Goal: Task Accomplishment & Management: Use online tool/utility

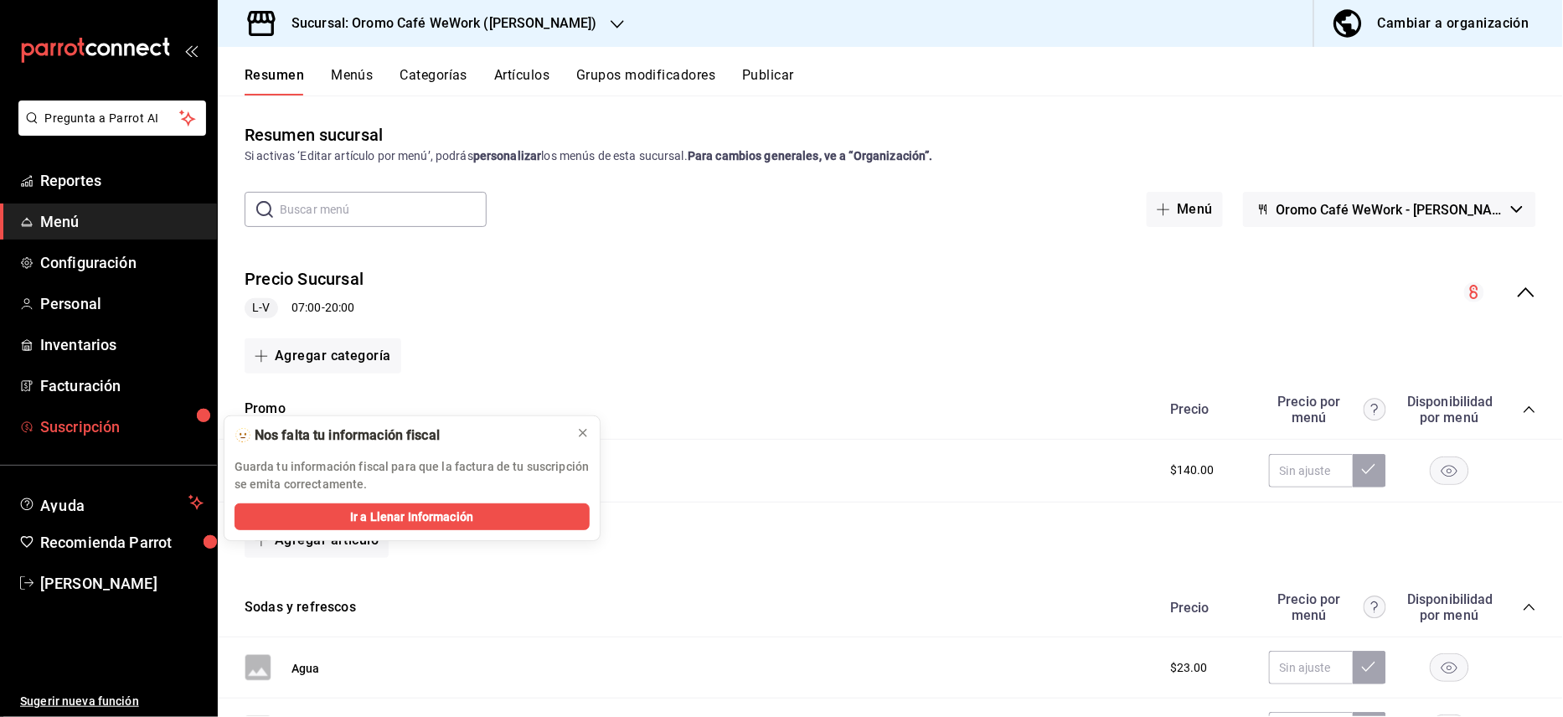
click at [91, 422] on span "Suscripción" at bounding box center [121, 426] width 163 height 23
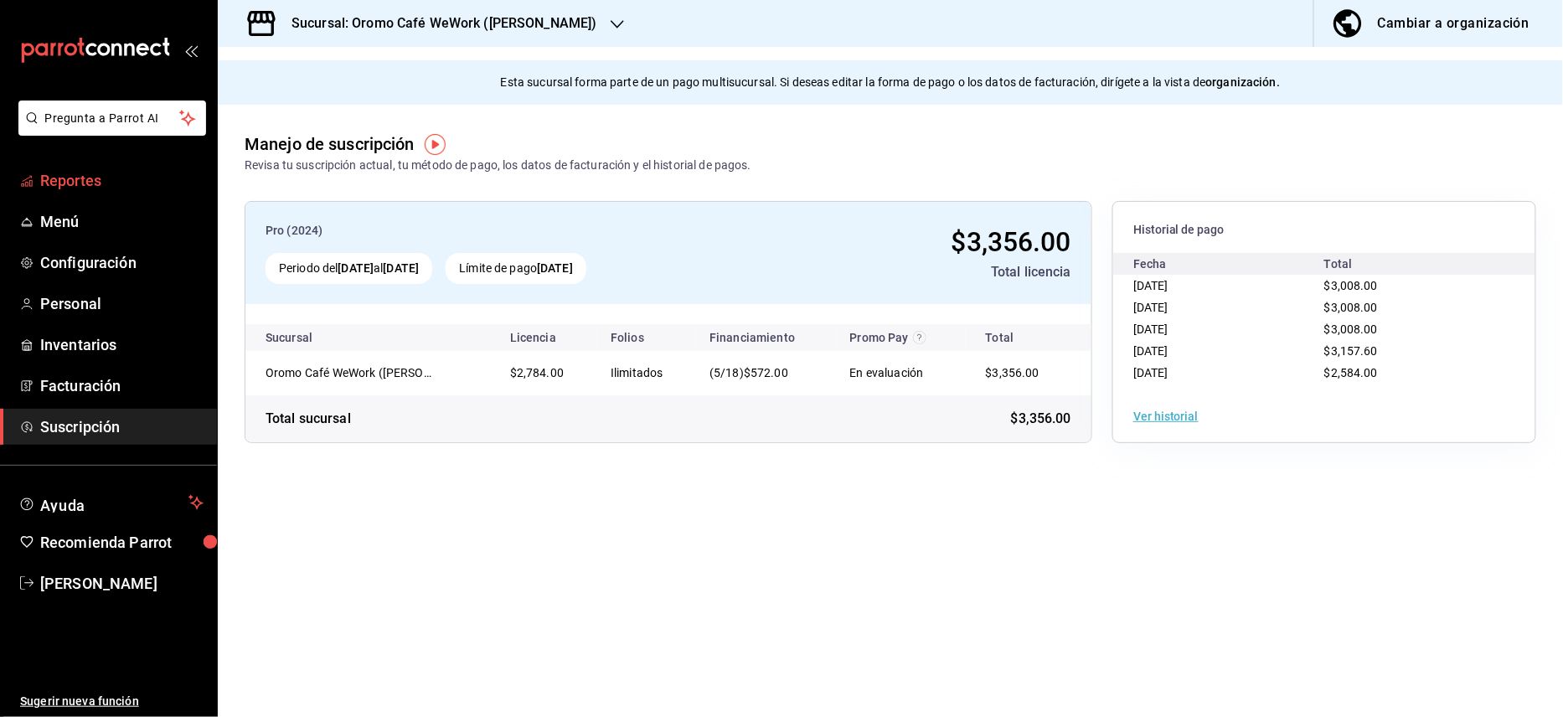
click at [128, 174] on span "Reportes" at bounding box center [121, 180] width 163 height 23
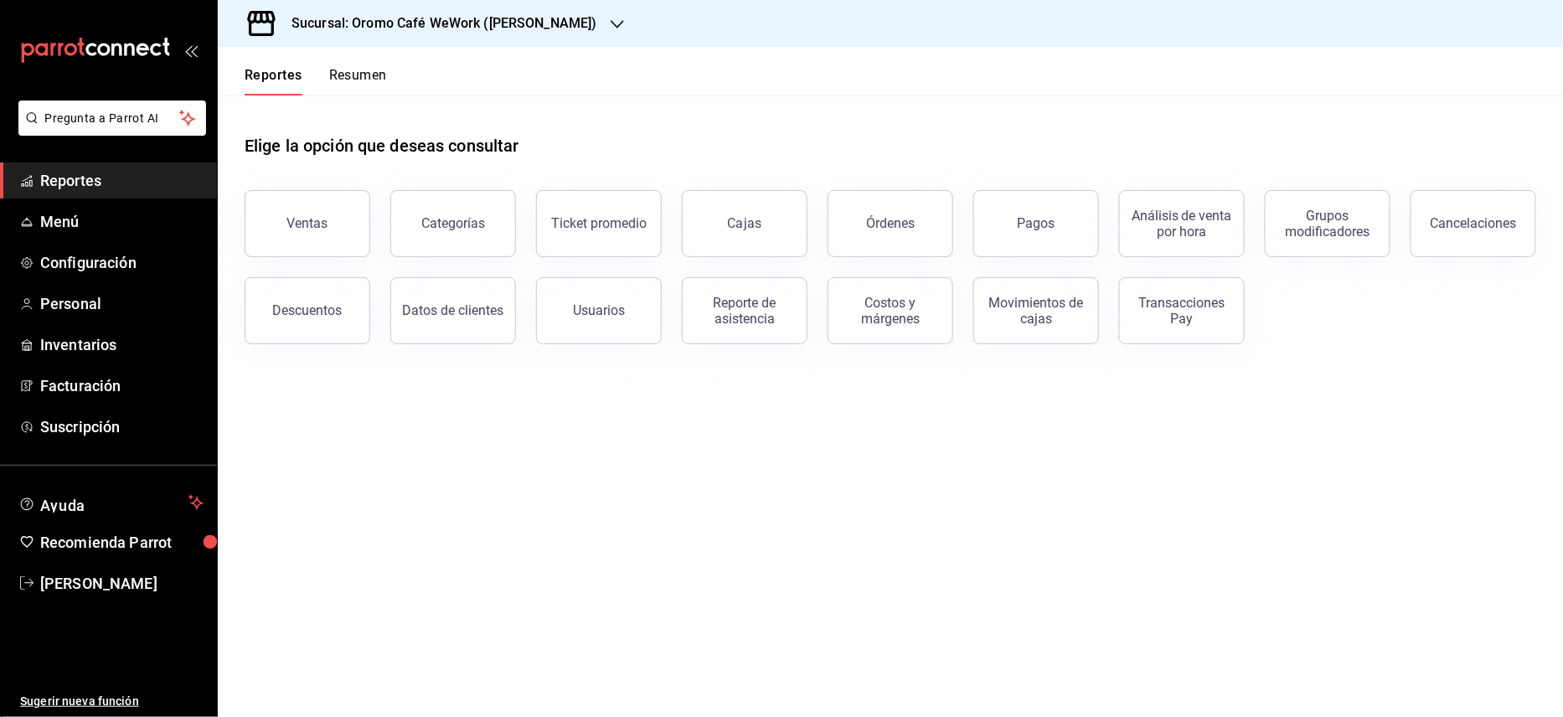
click at [377, 47] on div "Reportes Resumen" at bounding box center [302, 71] width 169 height 49
click at [390, 24] on h3 "Sucursal: Oromo Café WeWork ([PERSON_NAME])" at bounding box center [437, 23] width 319 height 20
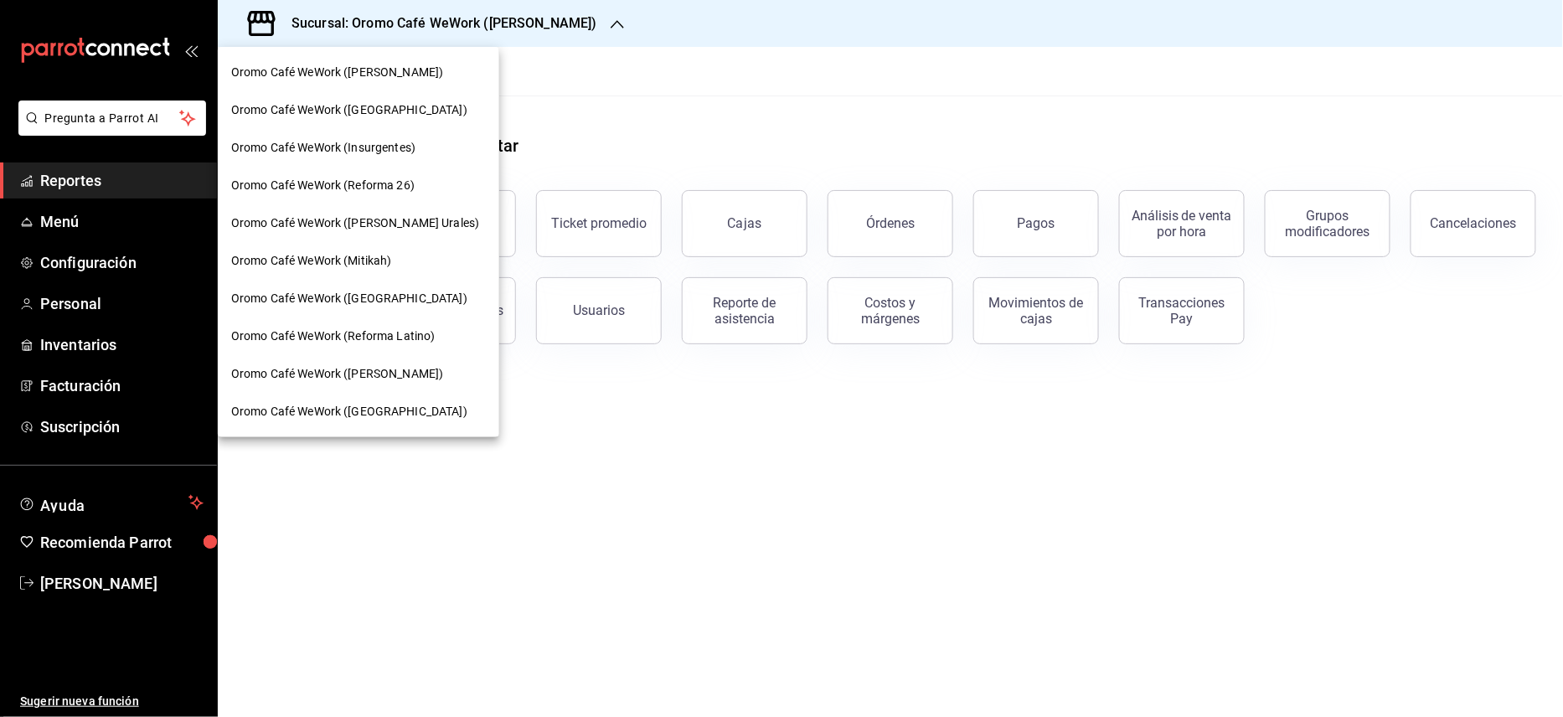
click at [310, 302] on span "Oromo Café WeWork ([GEOGRAPHIC_DATA])" at bounding box center [349, 299] width 236 height 18
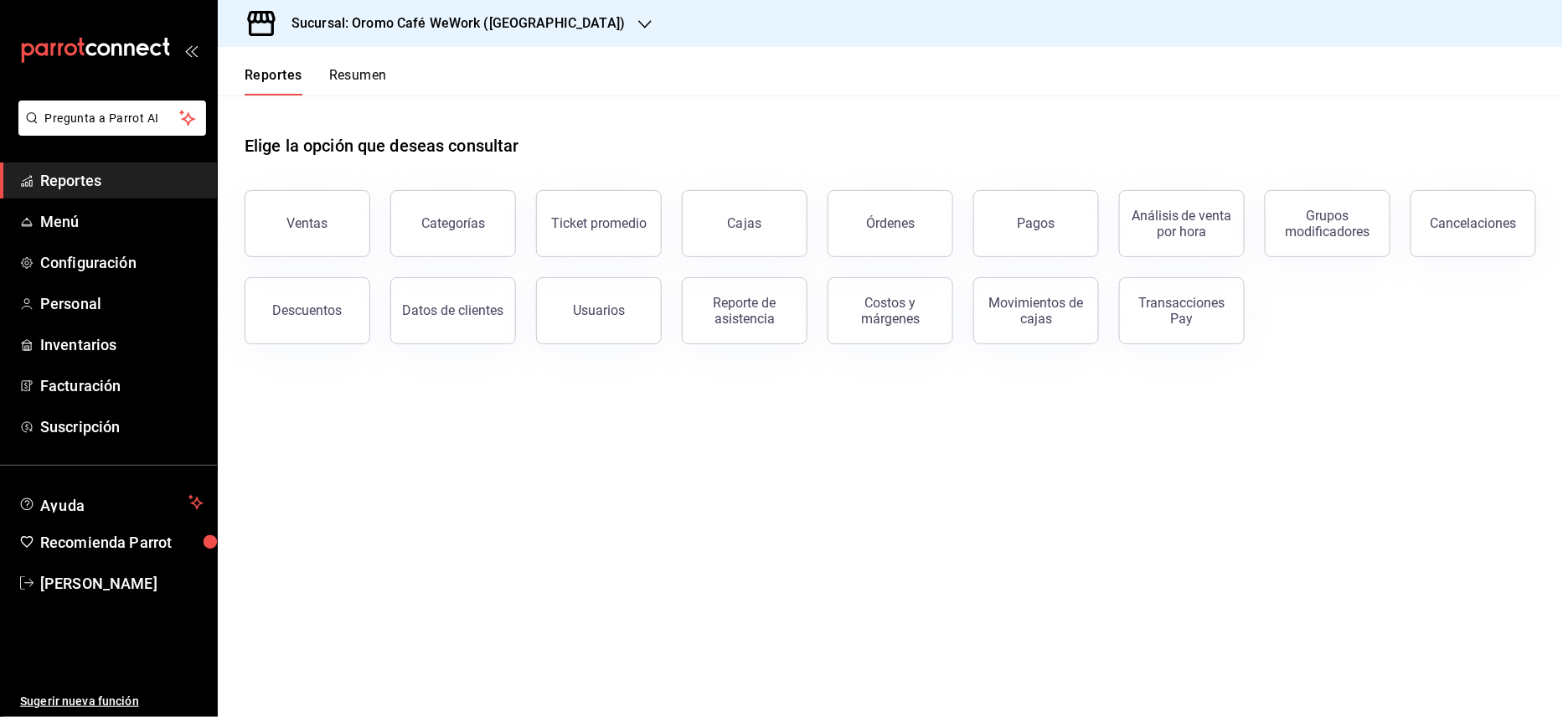
click at [480, 32] on h3 "Sucursal: Oromo Café WeWork ([GEOGRAPHIC_DATA])" at bounding box center [451, 23] width 347 height 20
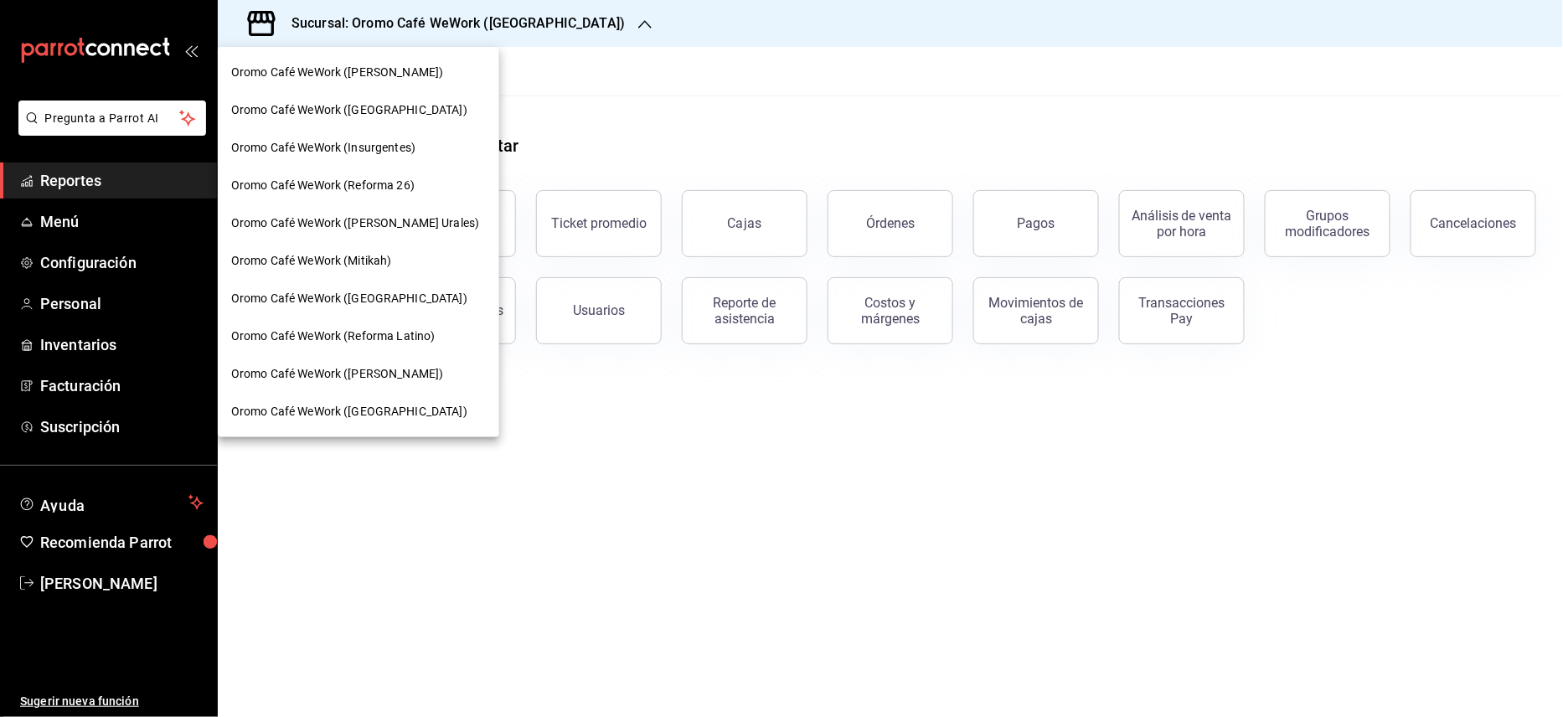
click at [728, 122] on div at bounding box center [781, 358] width 1563 height 717
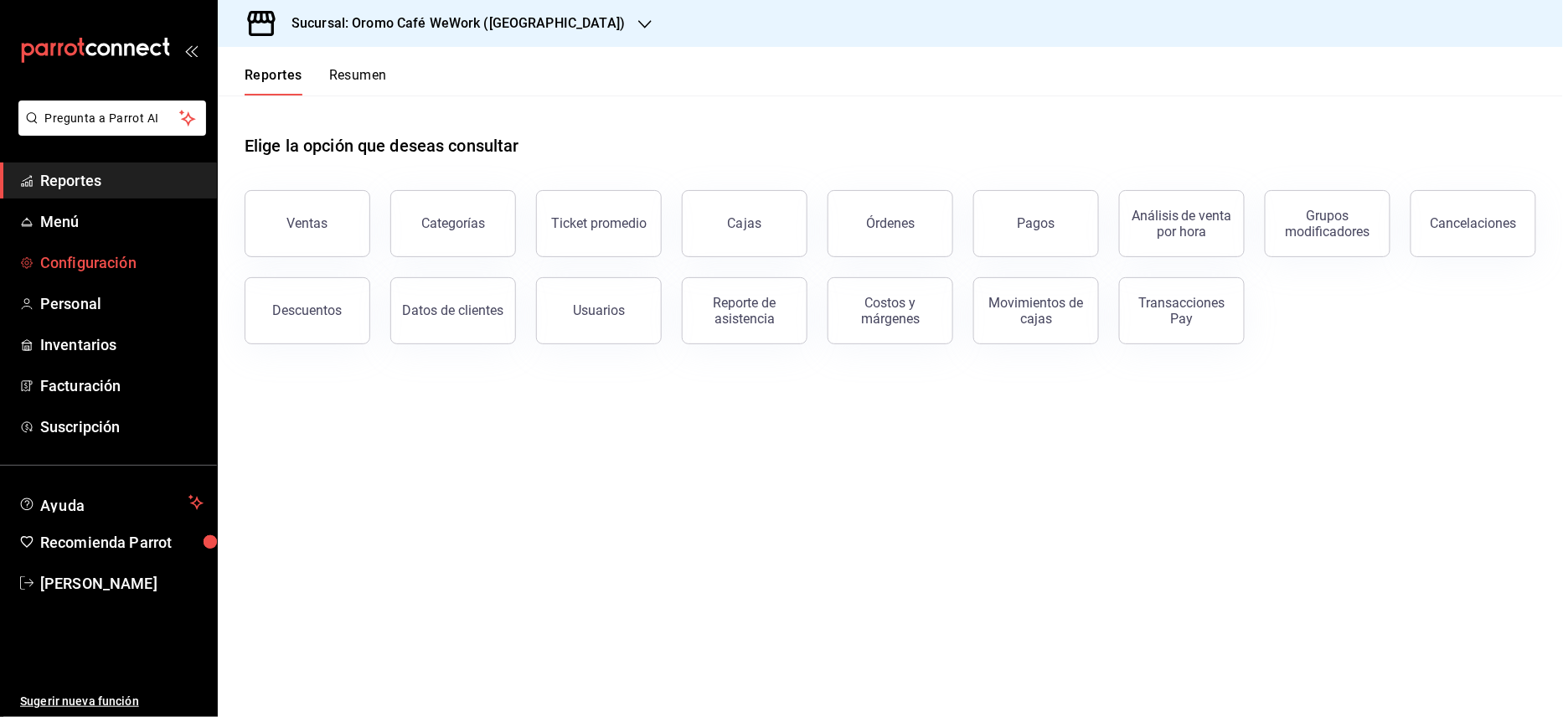
click at [118, 252] on span "Configuración" at bounding box center [121, 262] width 163 height 23
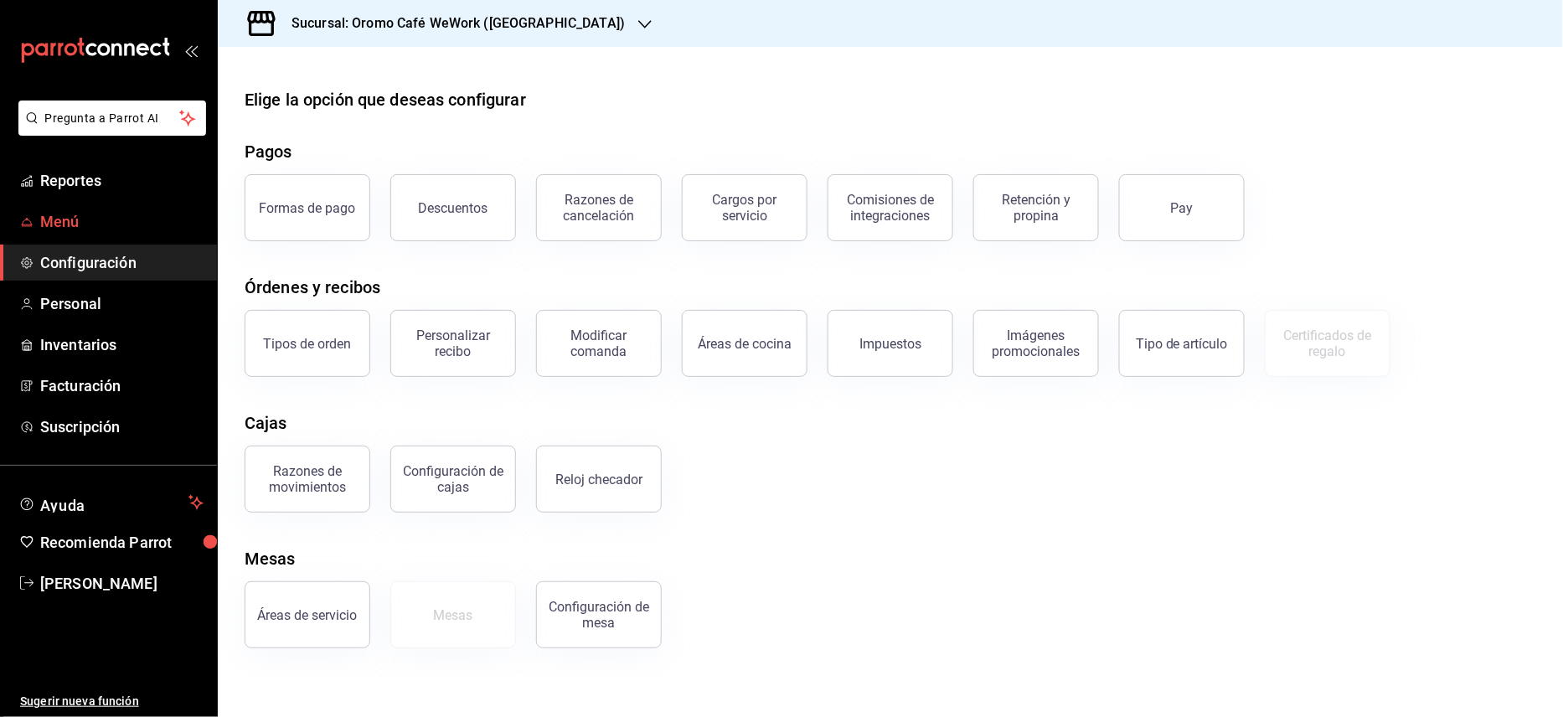
click at [126, 206] on link "Menú" at bounding box center [108, 221] width 217 height 36
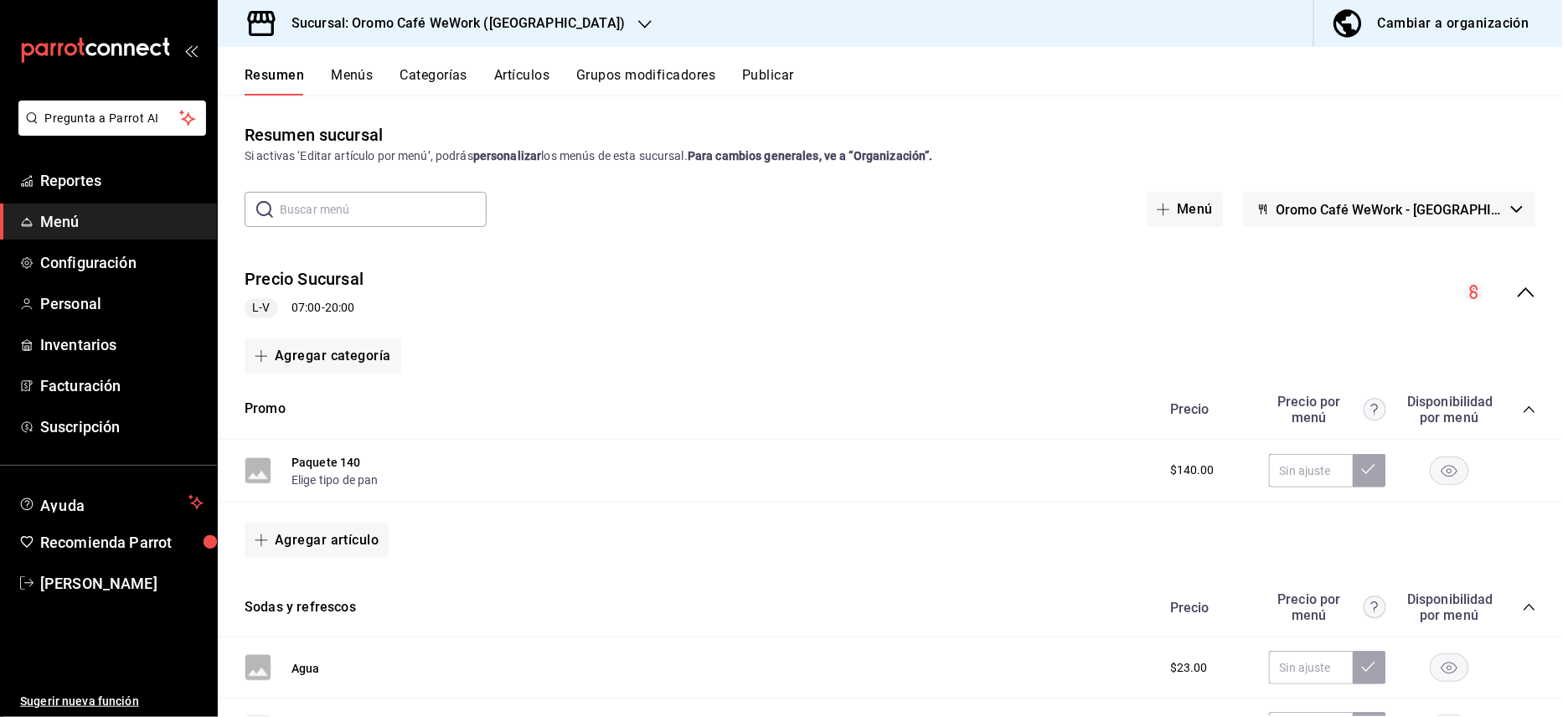
click at [519, 67] on button "Artículos" at bounding box center [521, 81] width 55 height 28
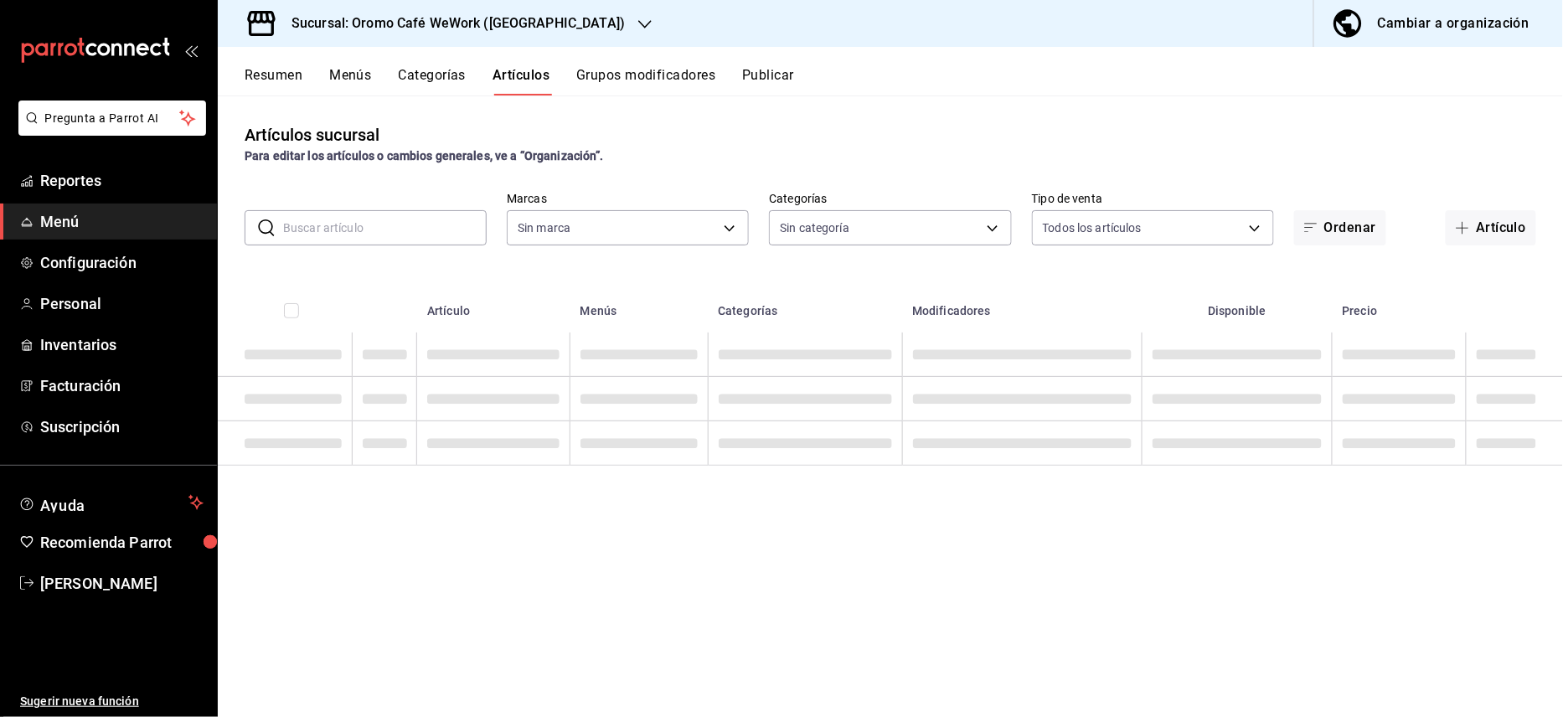
type input "e0a5e3c6-31ca-4f1b-b3b0-f75c7a3074b2"
type input "5b43c880-d985-410a-95aa-4ad5670492ba,ebc25ed0-c8e9-4905-a342-c59d060269d1,1a366…"
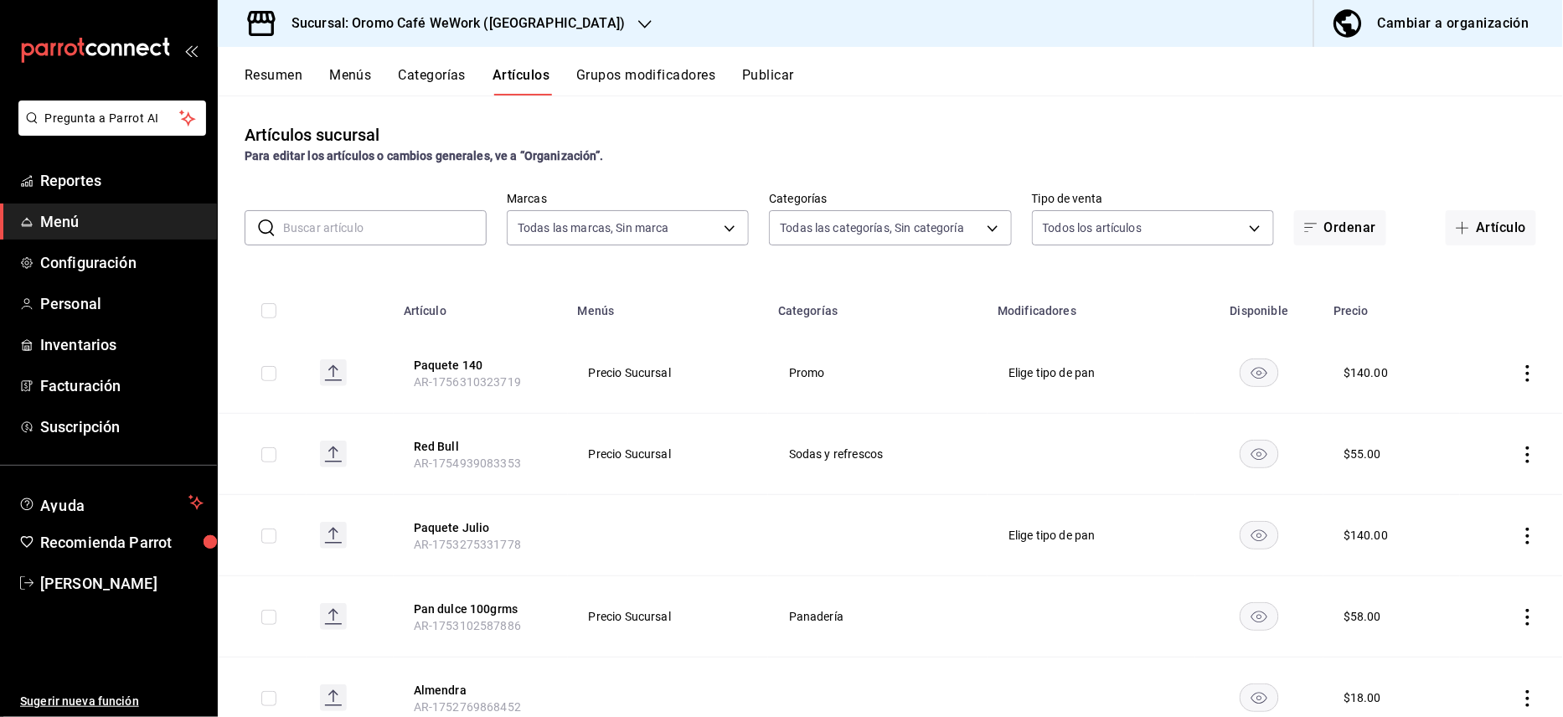
click at [1519, 538] on icon "actions" at bounding box center [1527, 536] width 17 height 17
click at [1467, 640] on span "Eliminar" at bounding box center [1460, 642] width 43 height 13
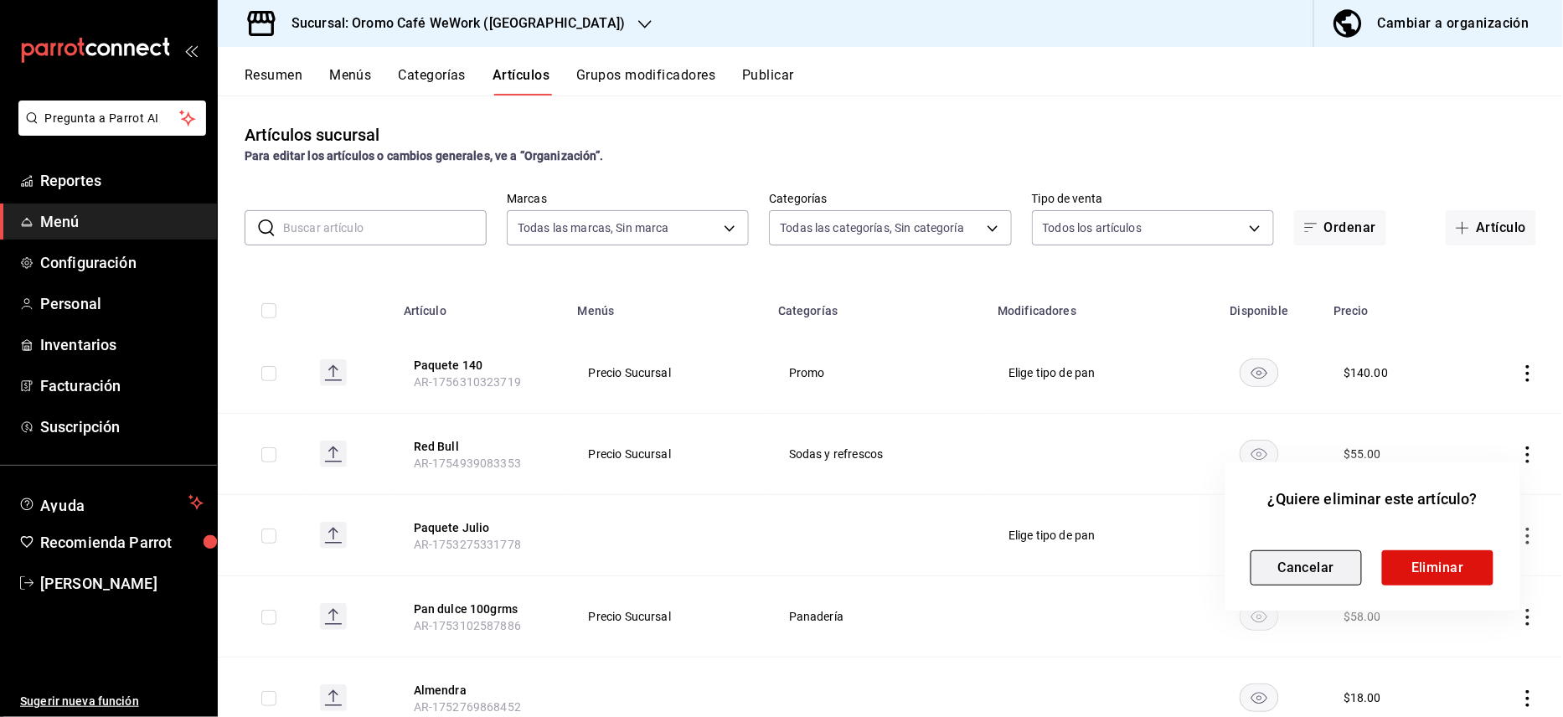
click at [1326, 559] on button "Cancelar" at bounding box center [1305, 567] width 111 height 35
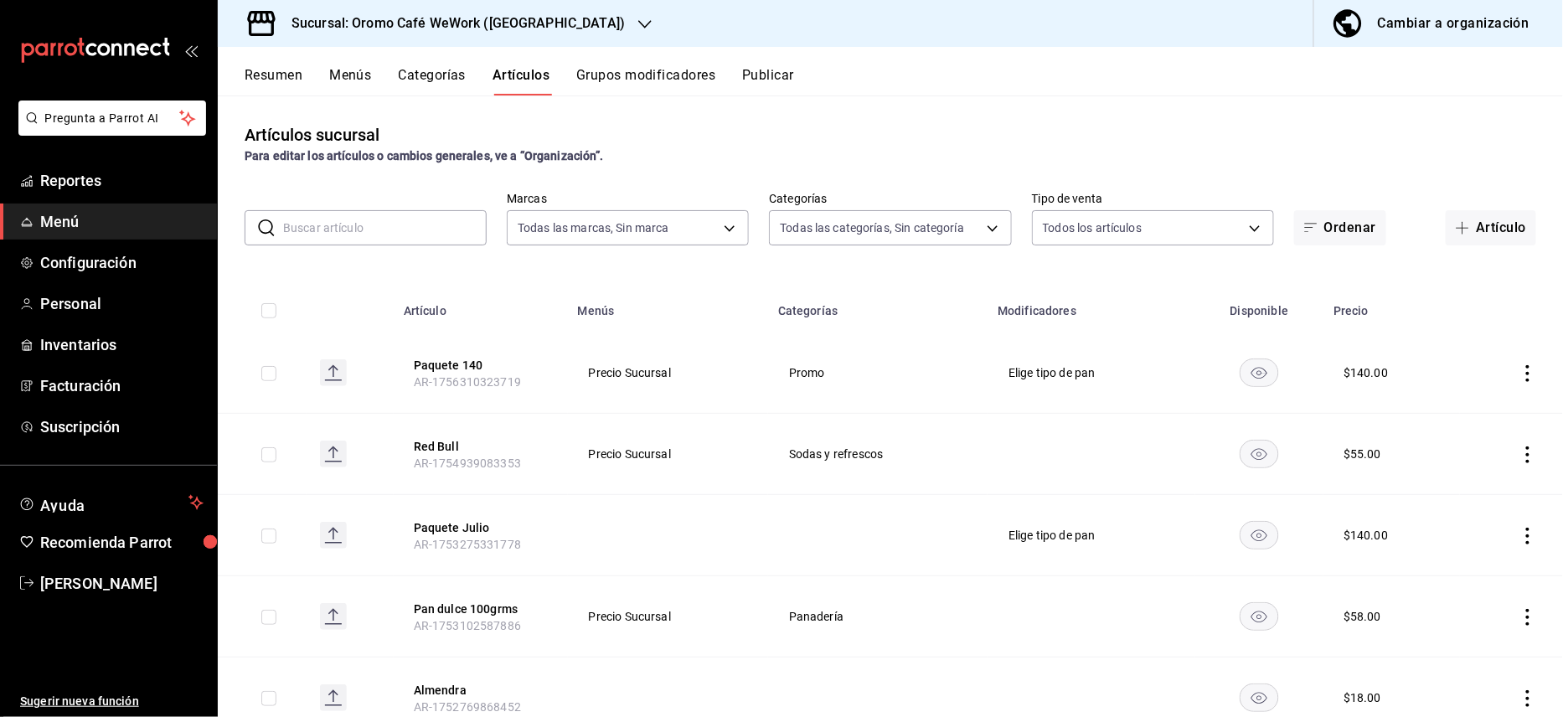
click at [1419, 24] on div "Cambiar a organización" at bounding box center [1454, 23] width 152 height 23
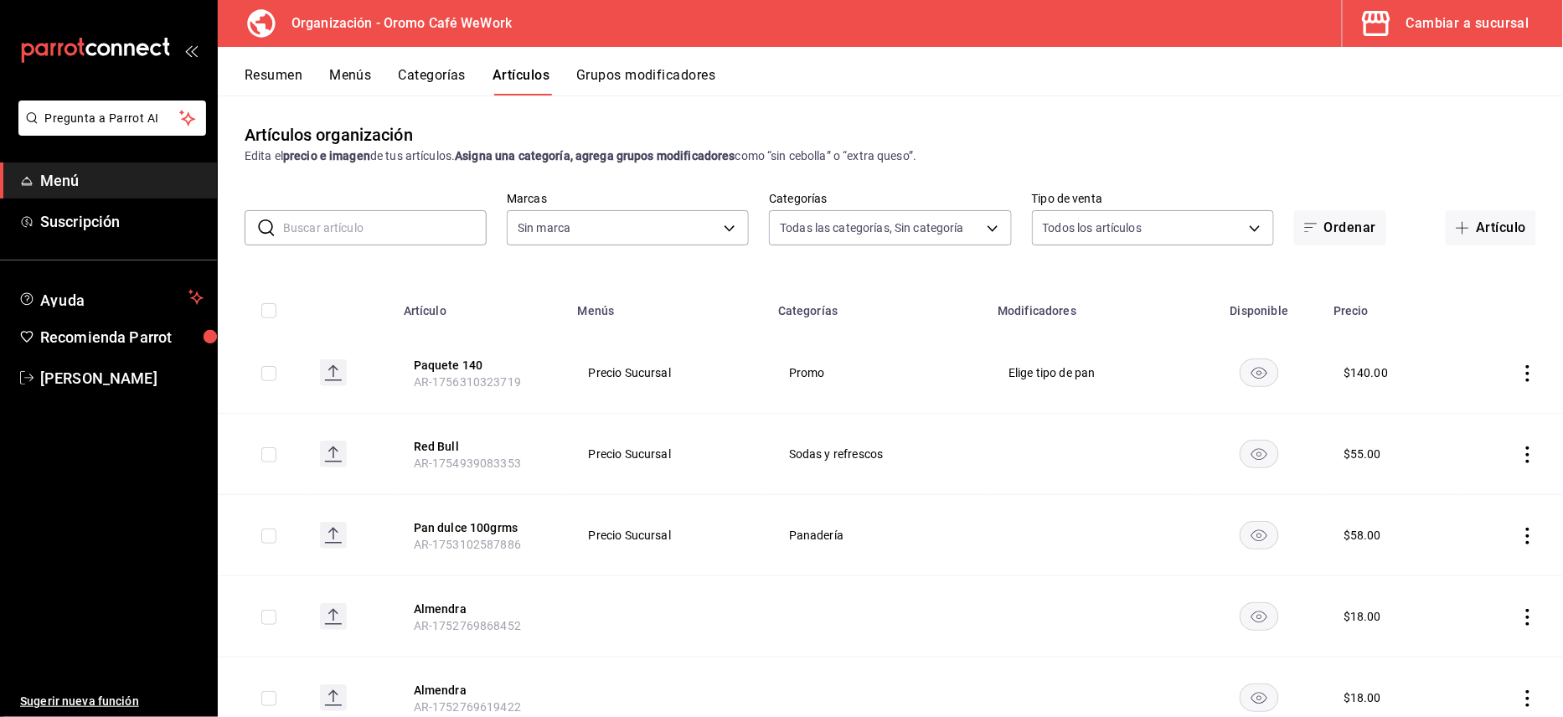
type input "ad09f307-64d0-4826-8c5d-03b14194ae99,7d9d781e-0abb-47cf-a87d-2f52c96ad25d,0c350…"
type input "facdffed-4262-46f1-ae6f-2b7cd3a42152"
click at [99, 176] on span "Menú" at bounding box center [121, 180] width 163 height 23
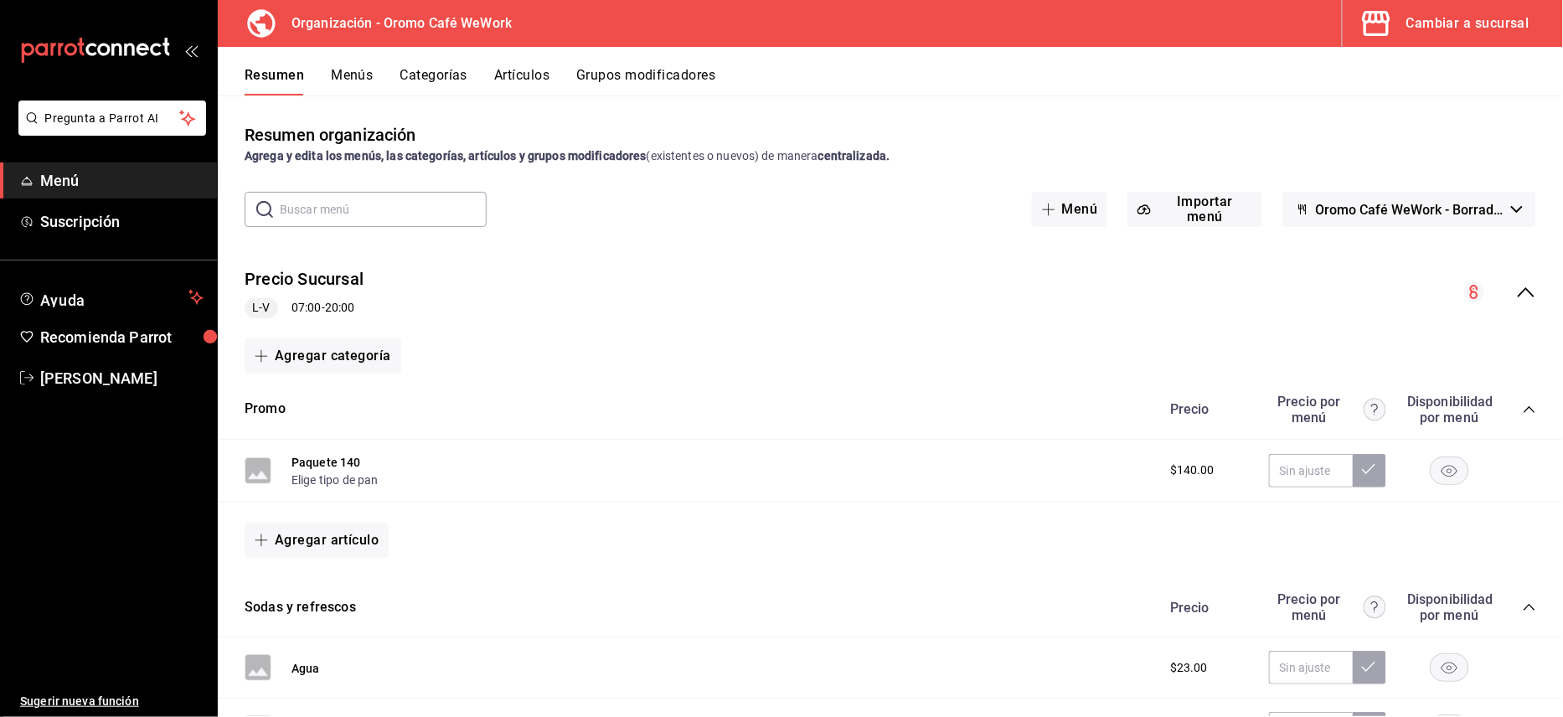
click at [533, 75] on button "Artículos" at bounding box center [521, 81] width 55 height 28
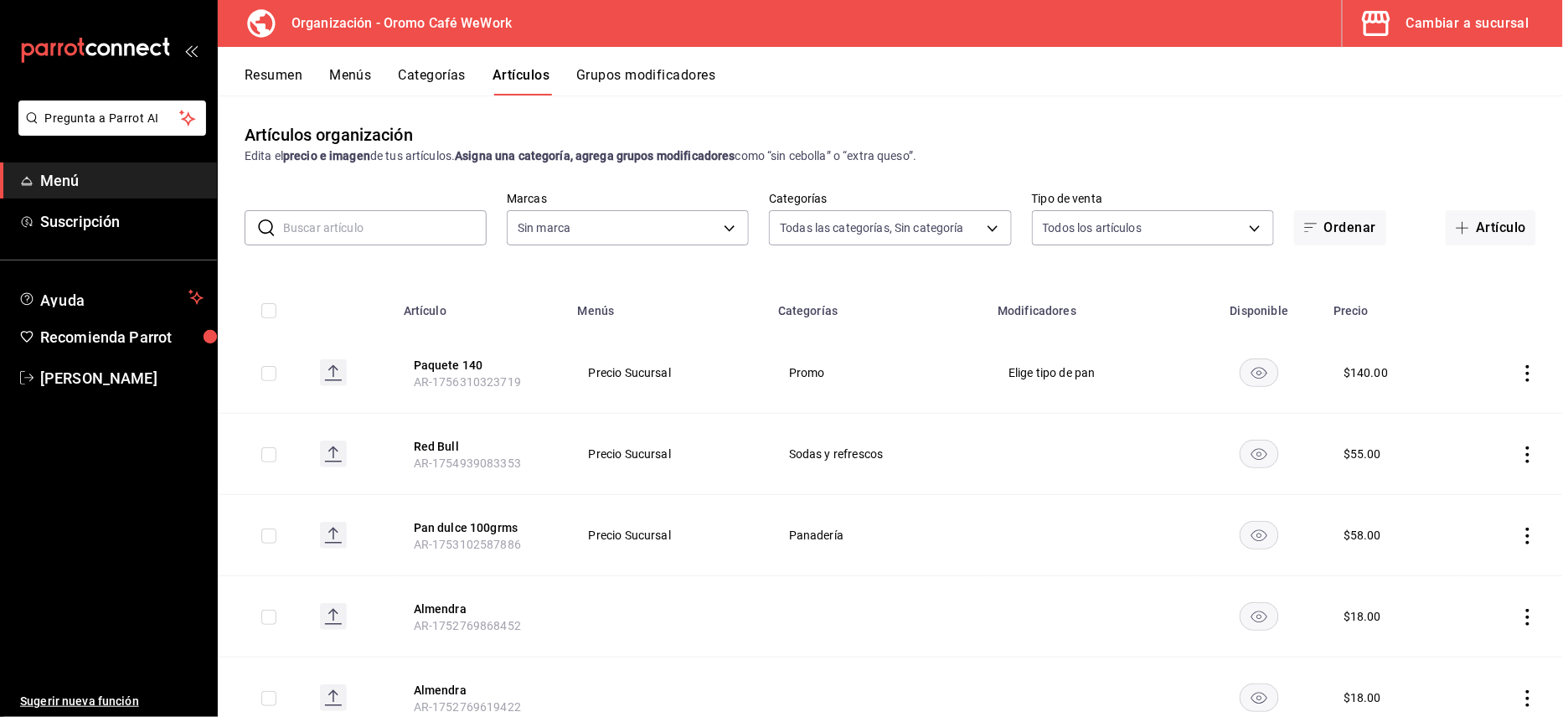
type input "ad09f307-64d0-4826-8c5d-03b14194ae99,7d9d781e-0abb-47cf-a87d-2f52c96ad25d,0c350…"
type input "facdffed-4262-46f1-ae6f-2b7cd3a42152"
click at [407, 236] on input "text" at bounding box center [384, 227] width 203 height 33
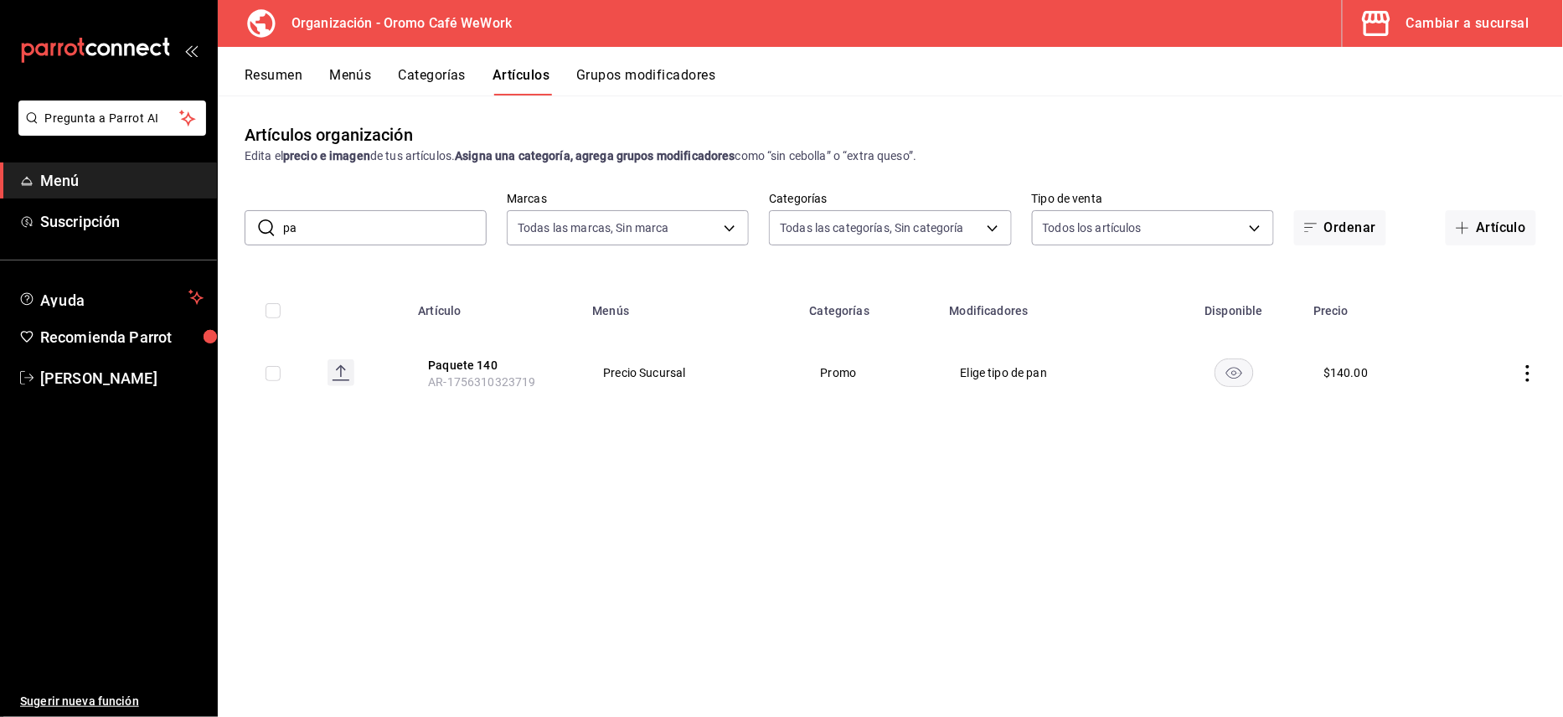
type input "p"
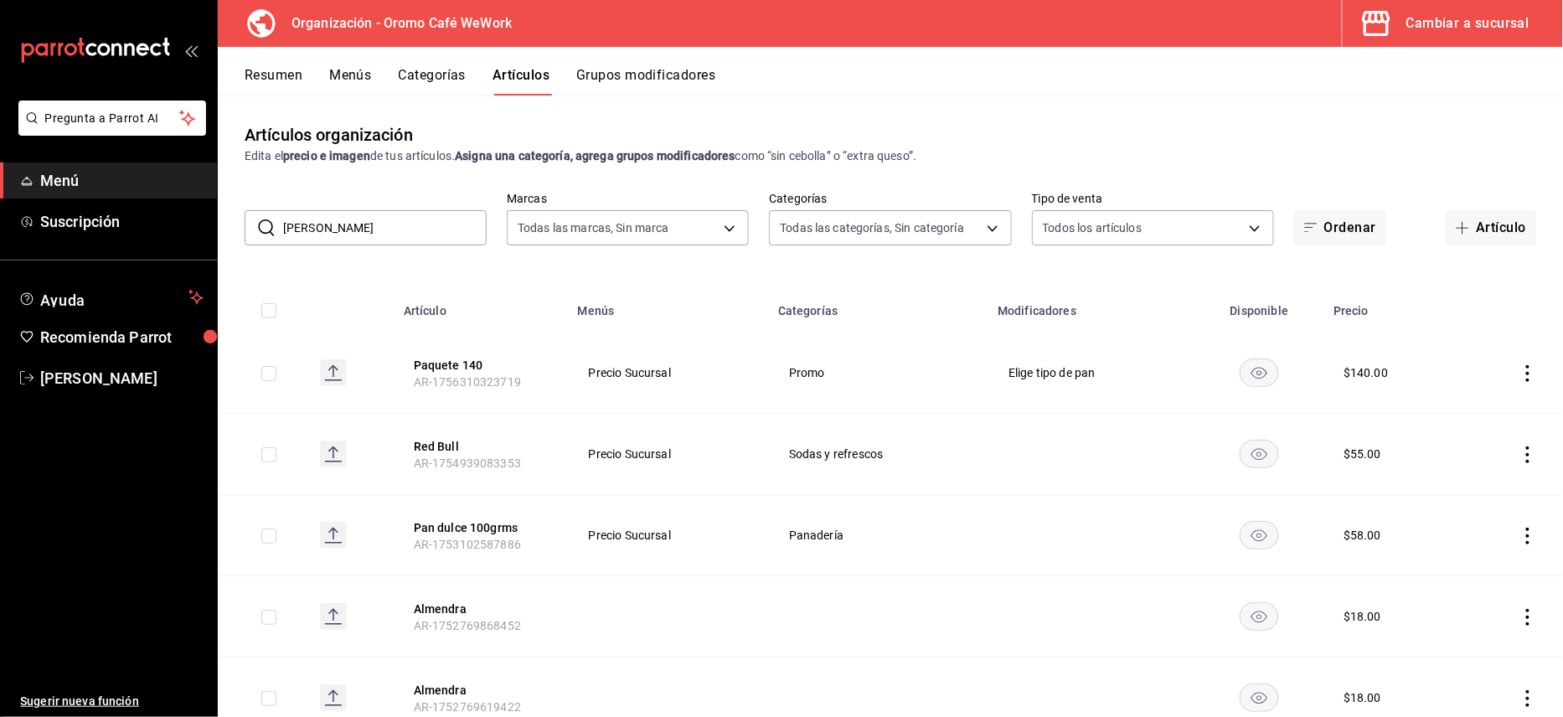
type input "julio"
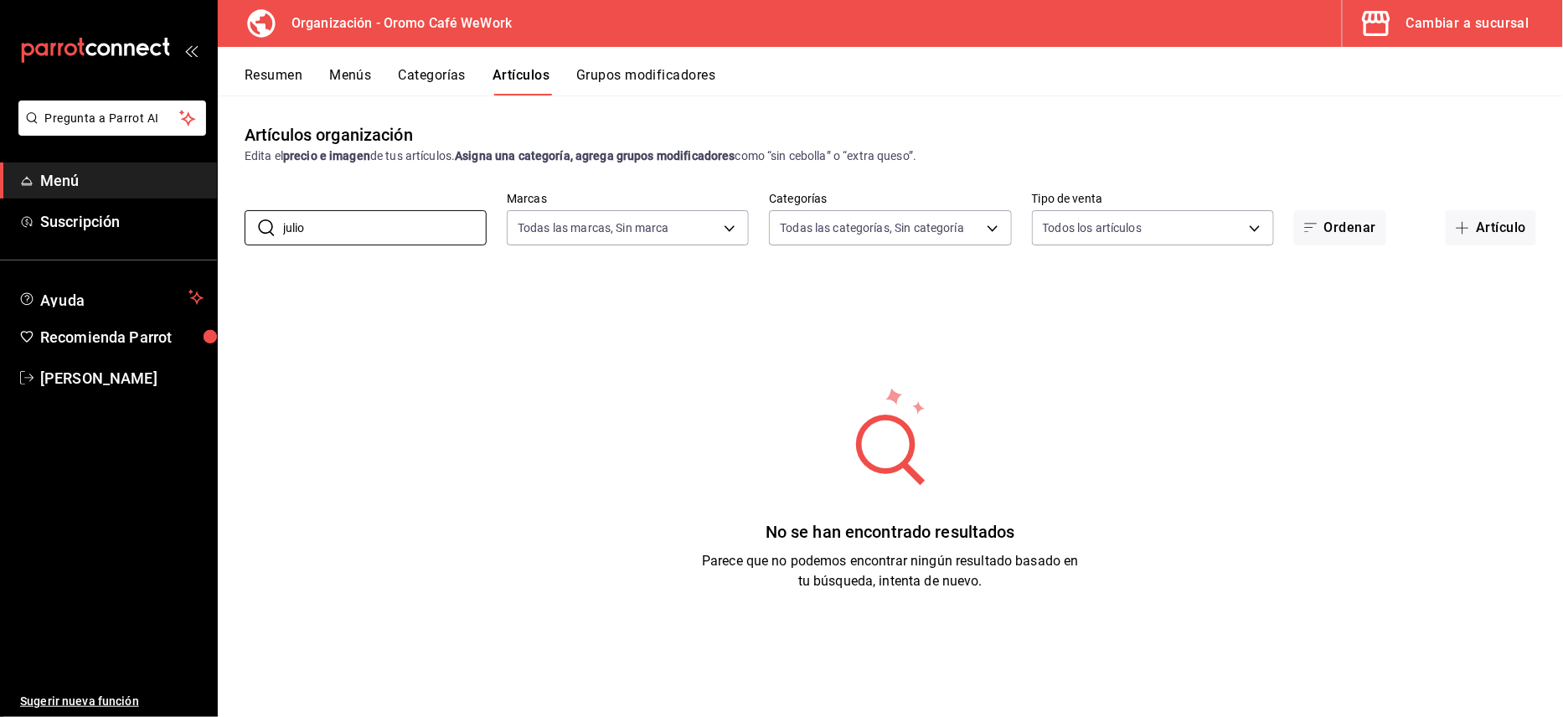
click at [1444, 39] on button "Cambiar a sucursal" at bounding box center [1445, 23] width 207 height 47
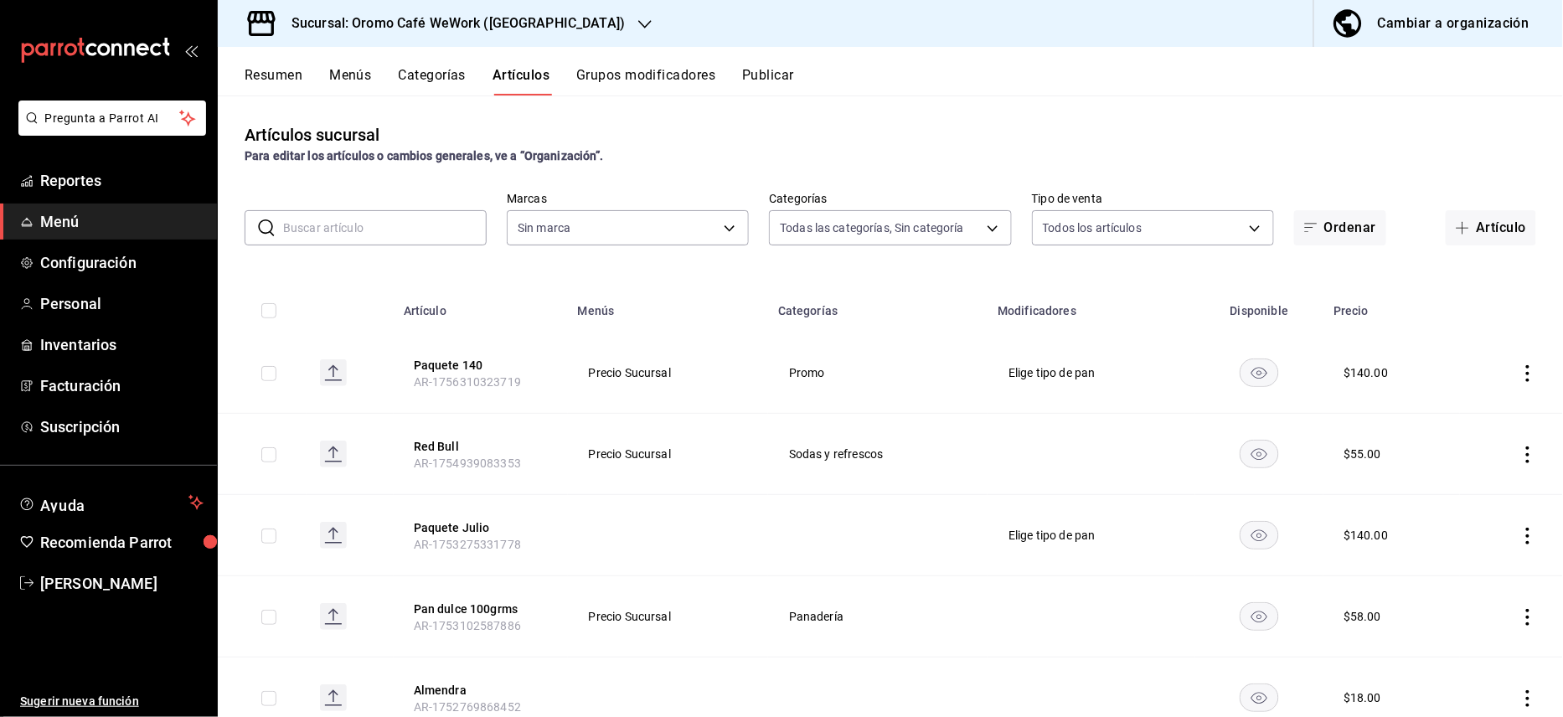
type input "5b43c880-d985-410a-95aa-4ad5670492ba,ebc25ed0-c8e9-4905-a342-c59d060269d1,1a366…"
type input "e0a5e3c6-31ca-4f1b-b3b0-f75c7a3074b2"
click at [1519, 531] on icon "actions" at bounding box center [1527, 536] width 17 height 17
click at [1481, 648] on span "Eliminar" at bounding box center [1460, 642] width 43 height 13
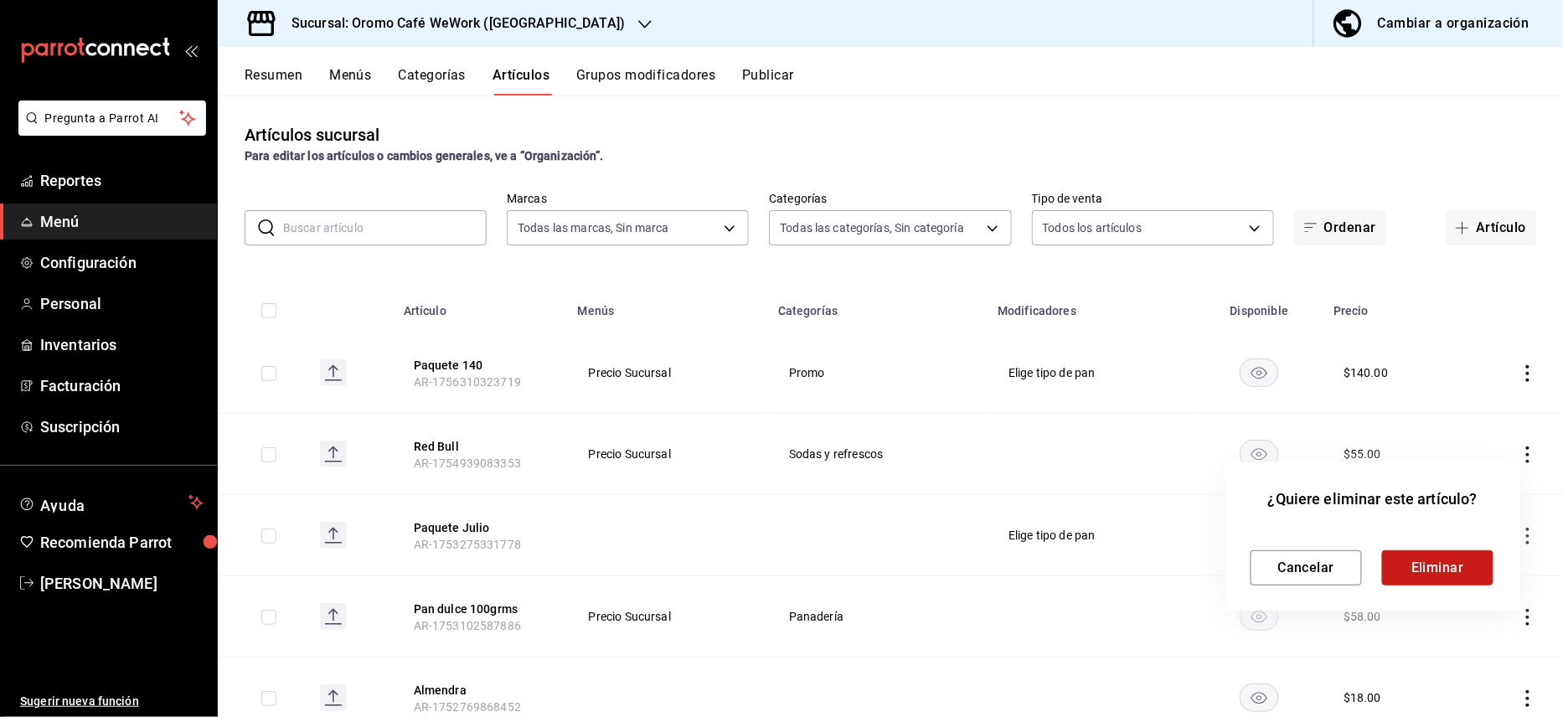
click at [1461, 557] on button "Eliminar" at bounding box center [1437, 567] width 111 height 35
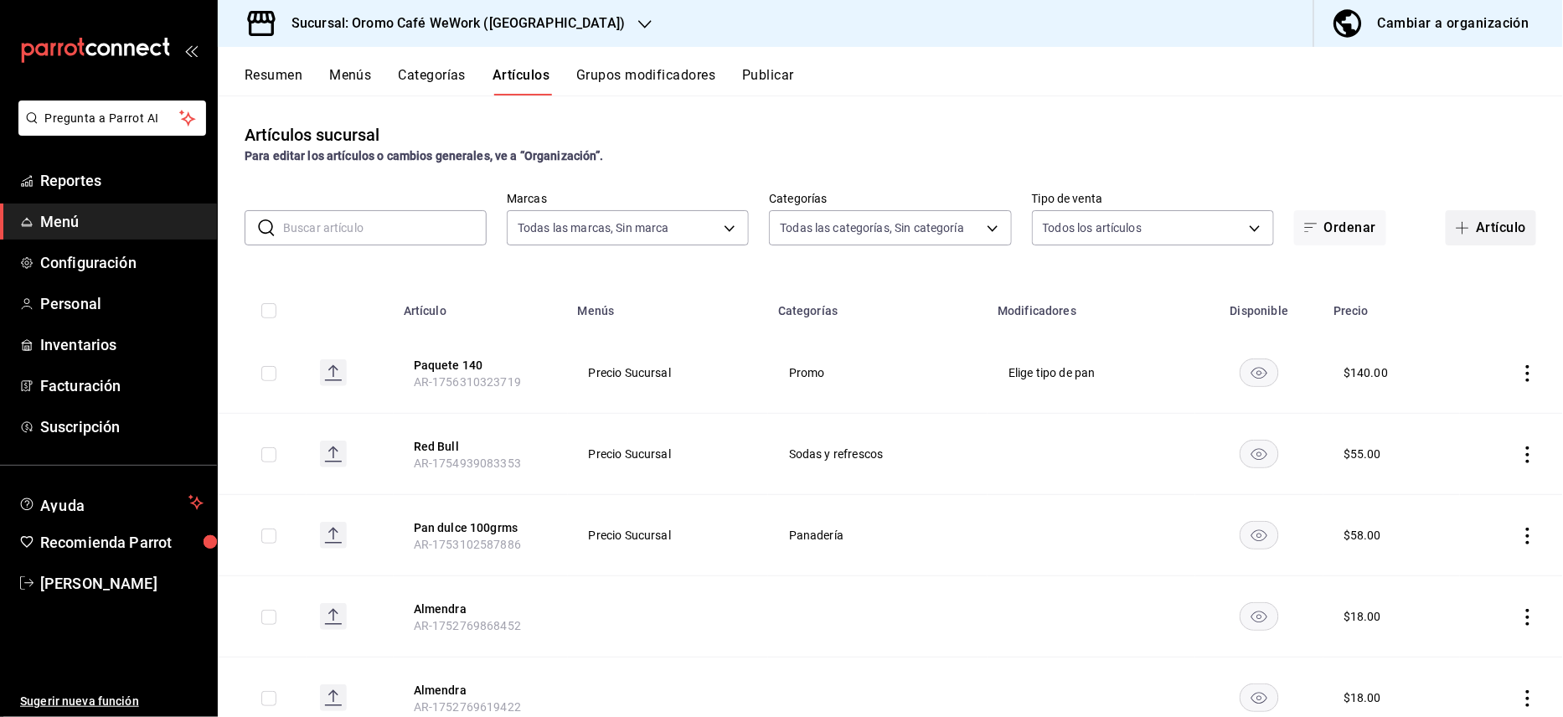
click at [1459, 241] on button "Artículo" at bounding box center [1490, 227] width 90 height 35
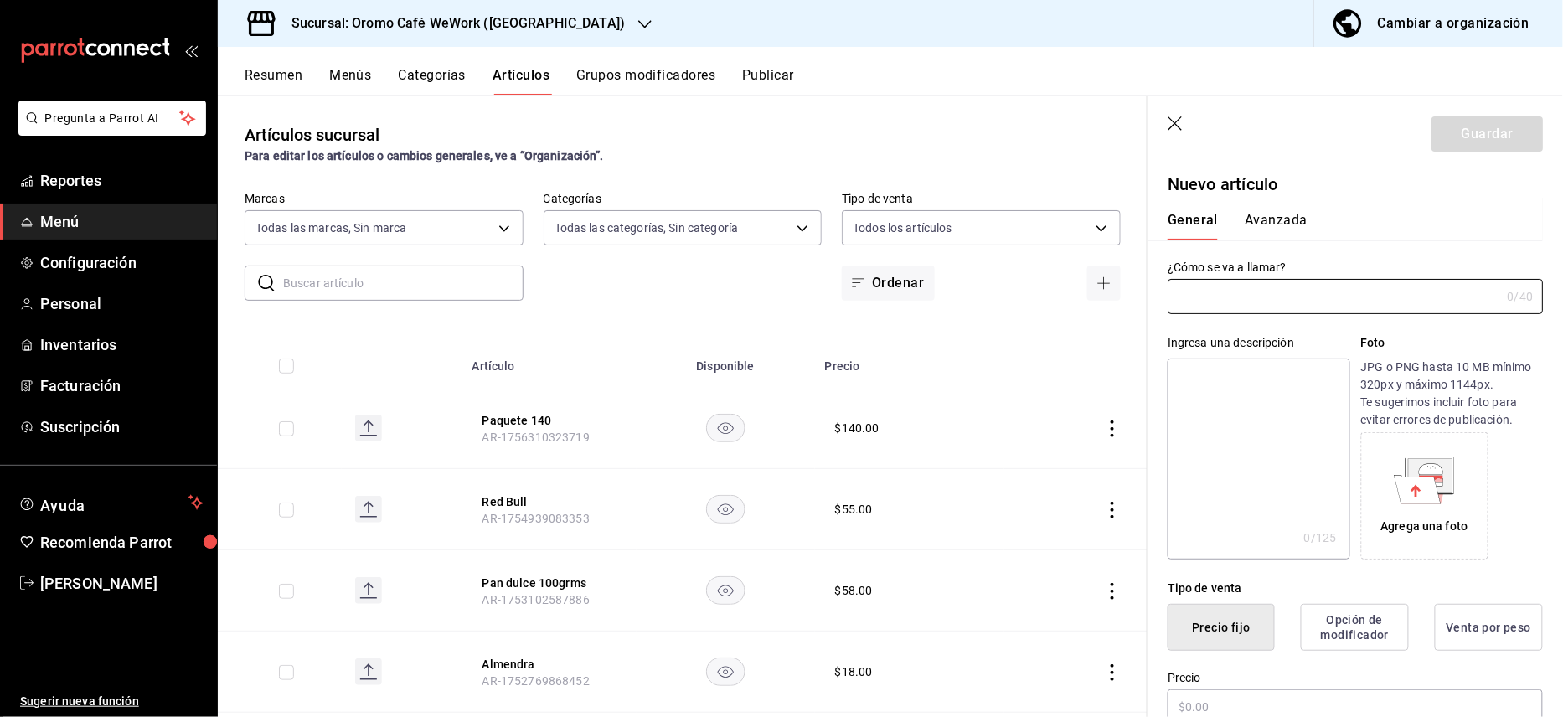
type input "AR-1758213242348"
click at [1295, 286] on input "text" at bounding box center [1333, 296] width 332 height 33
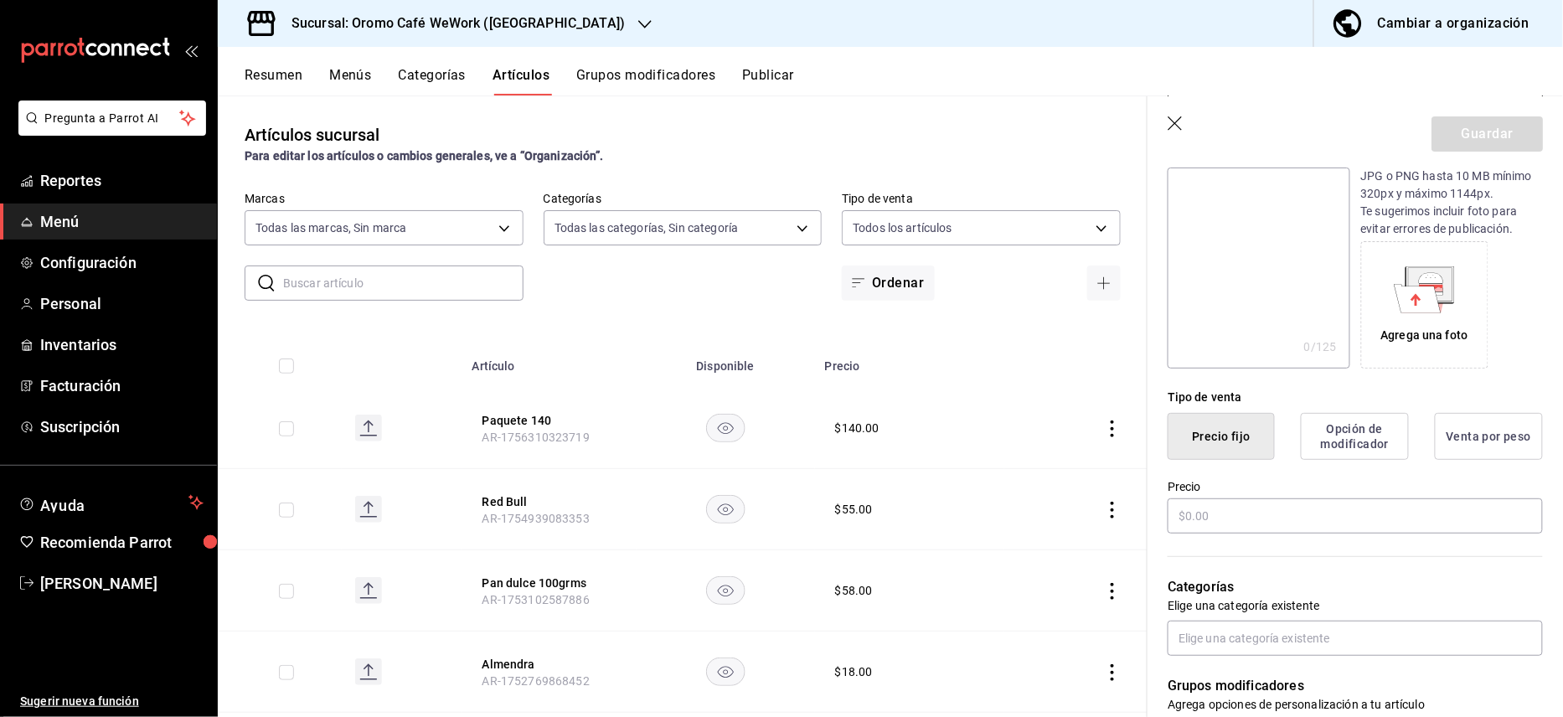
scroll to position [223, 0]
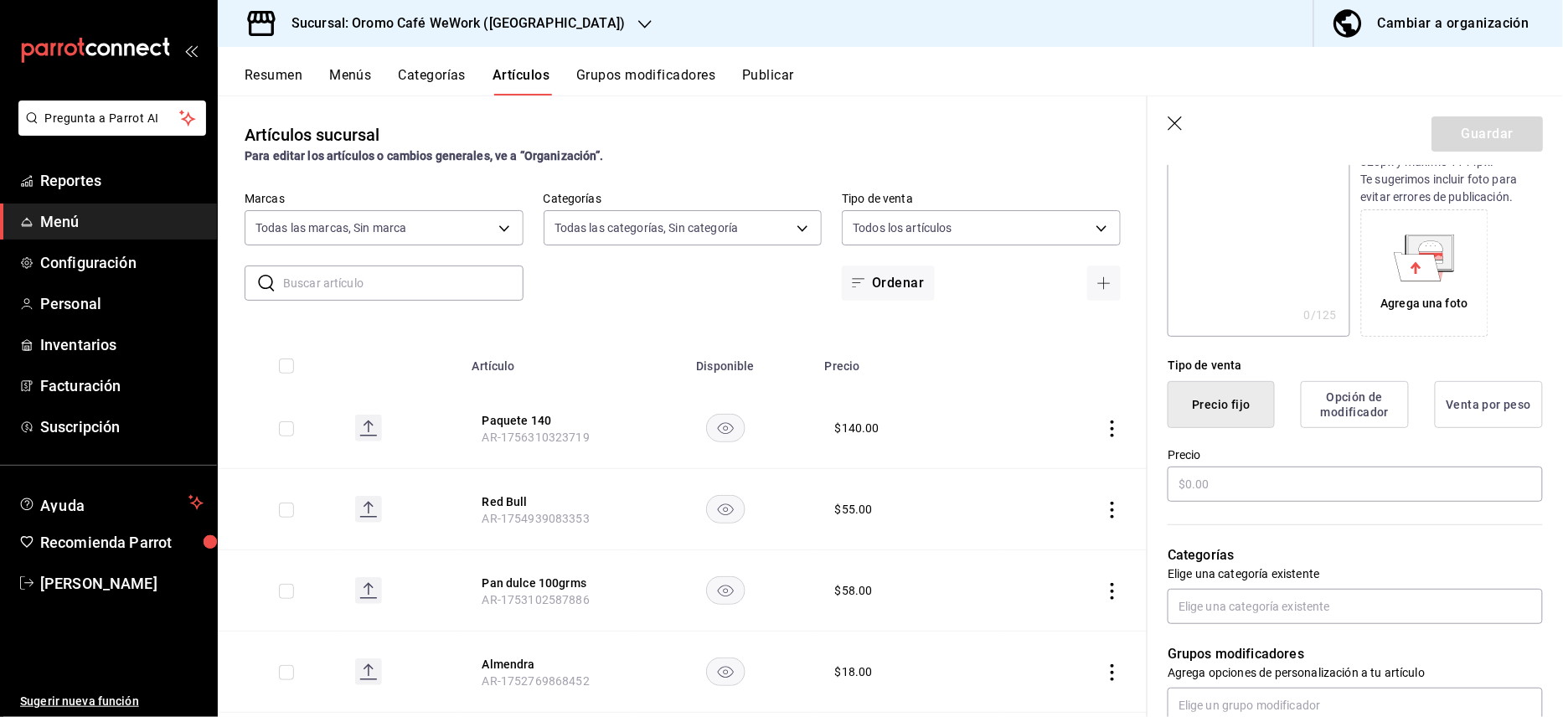
type input "Evento Chilaquiles"
click at [1343, 483] on input "text" at bounding box center [1354, 483] width 375 height 35
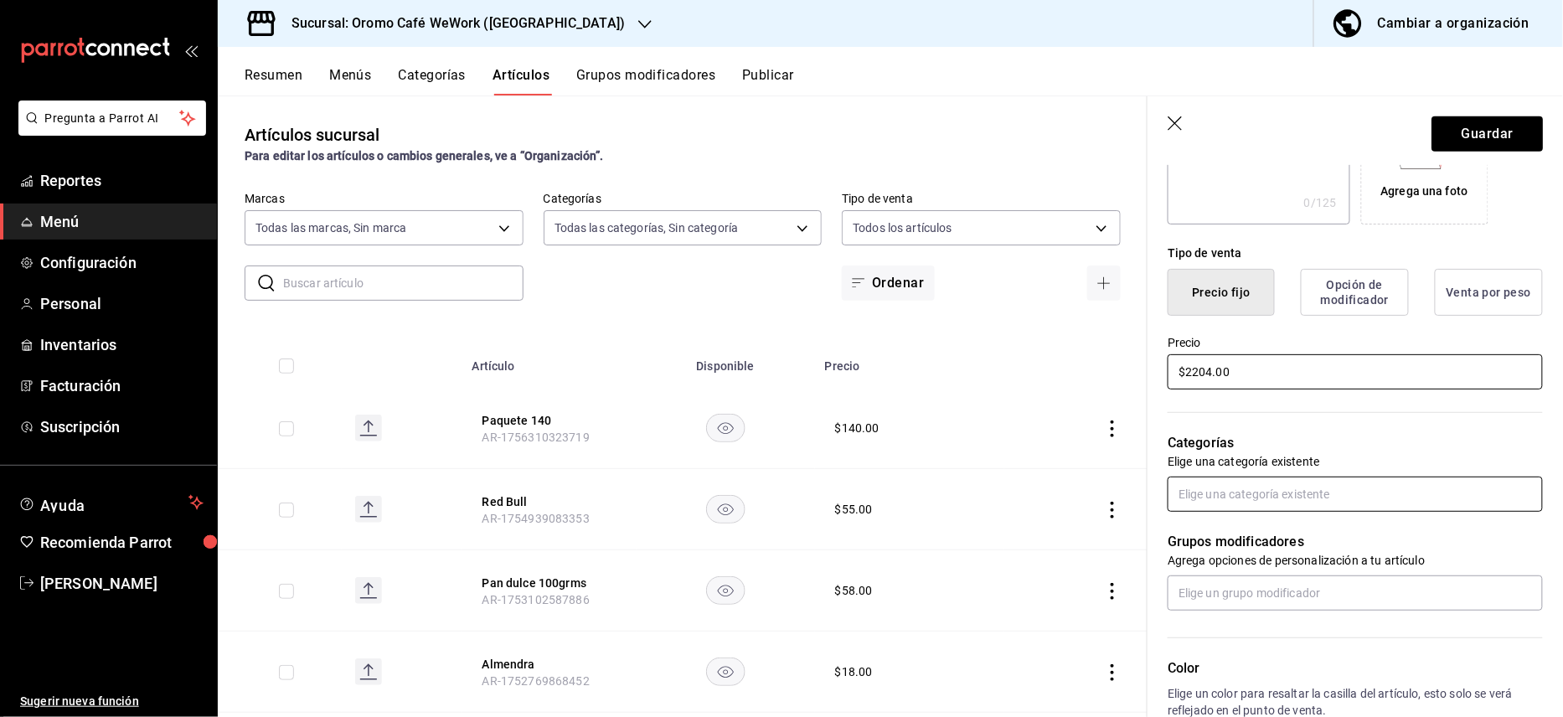
type input "$2204.00"
click at [1340, 499] on input "text" at bounding box center [1354, 493] width 375 height 35
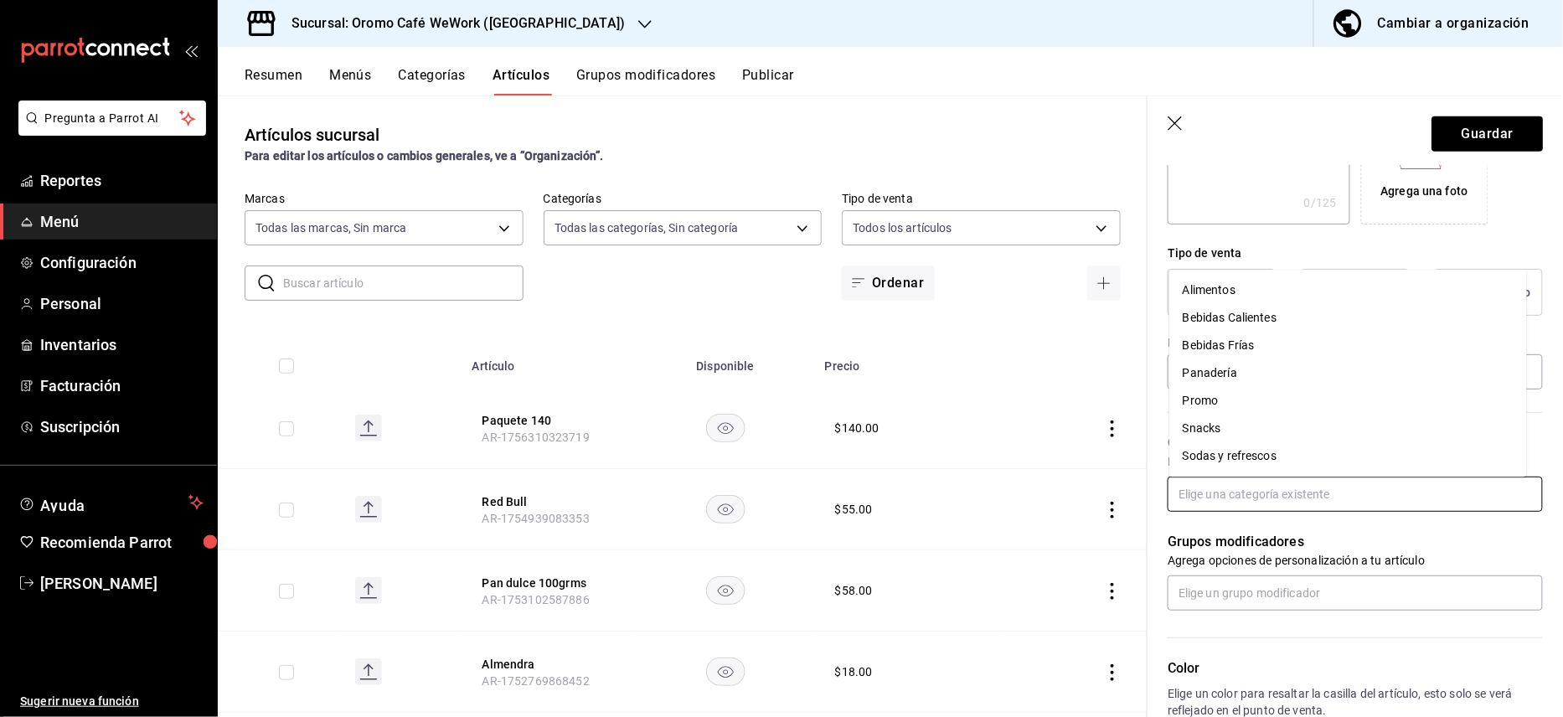
click at [1196, 394] on li "Promo" at bounding box center [1348, 401] width 358 height 28
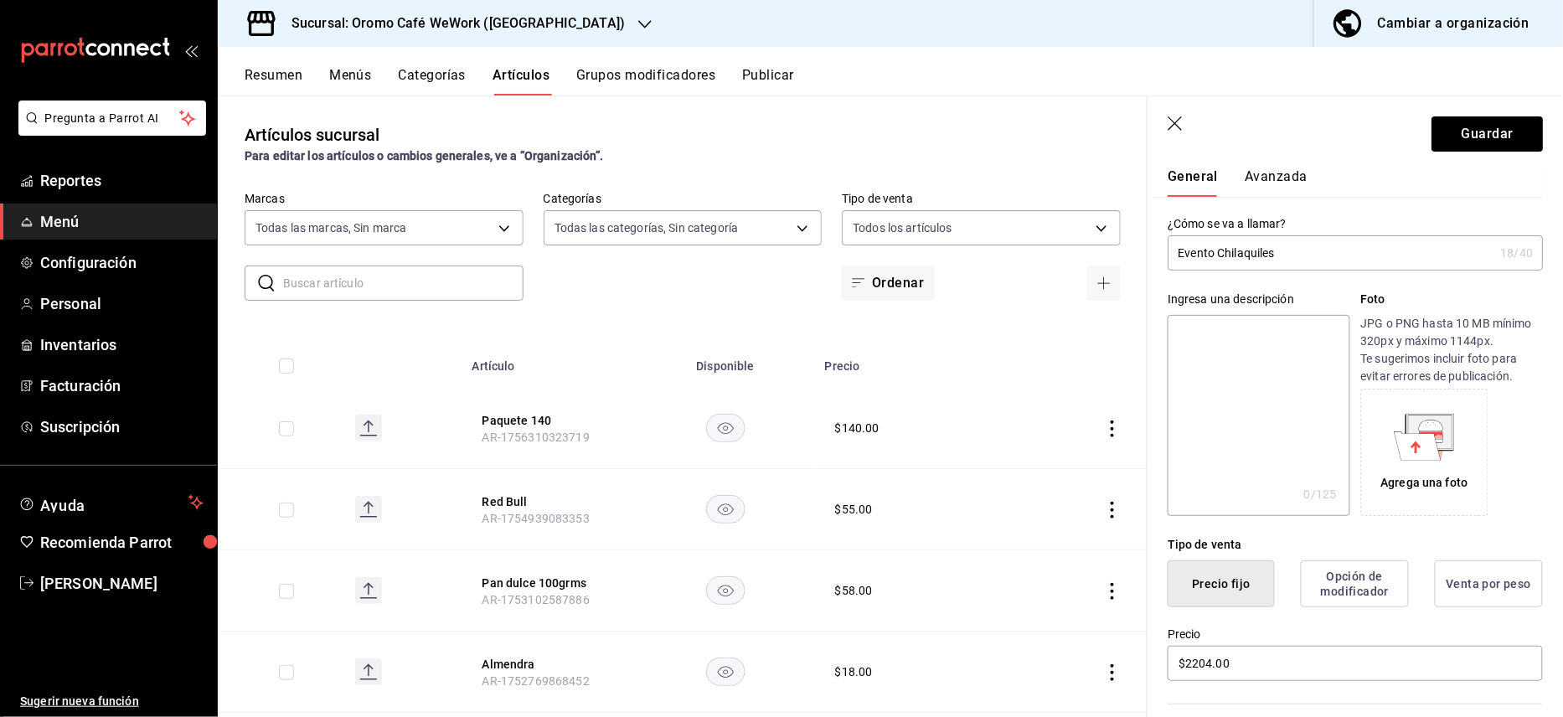
scroll to position [8, 0]
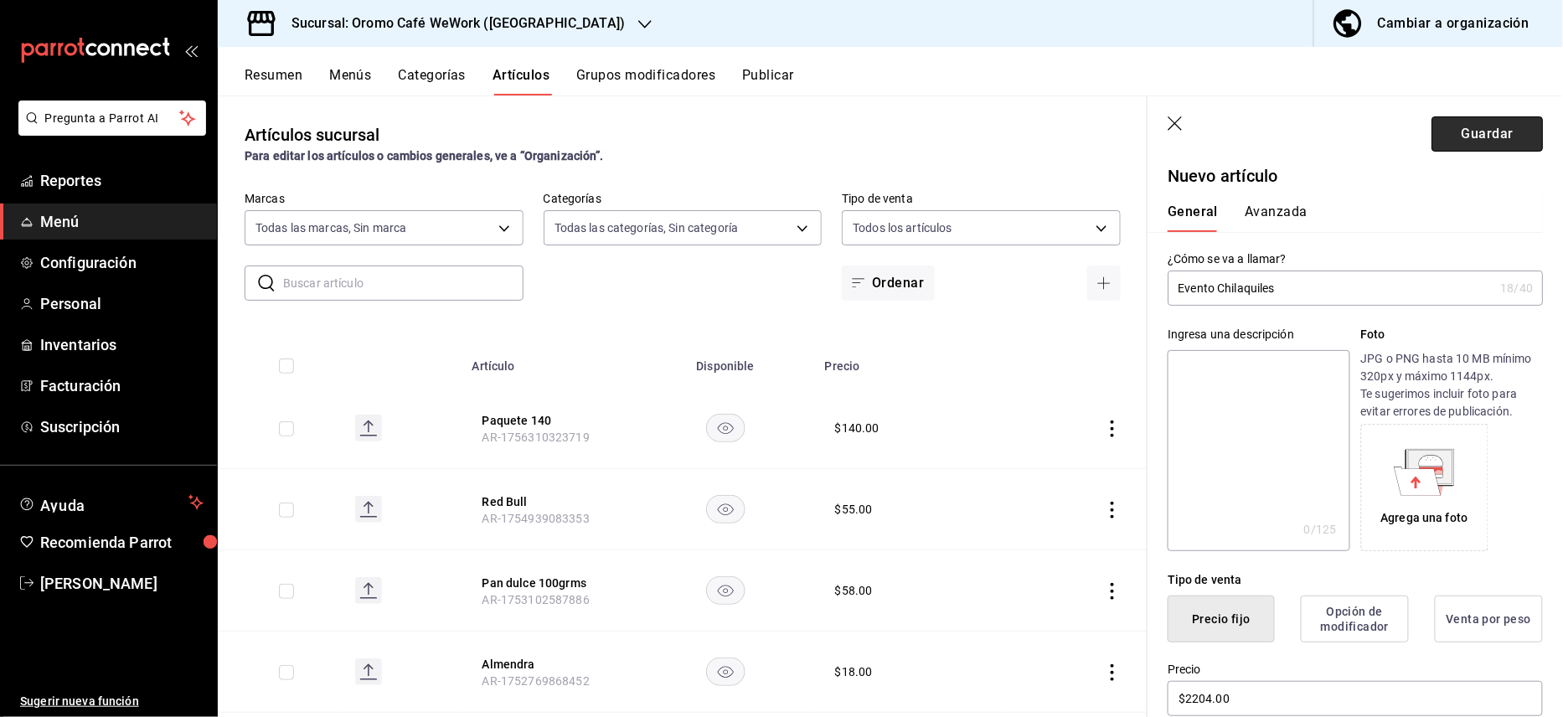
click at [1441, 142] on button "Guardar" at bounding box center [1486, 133] width 111 height 35
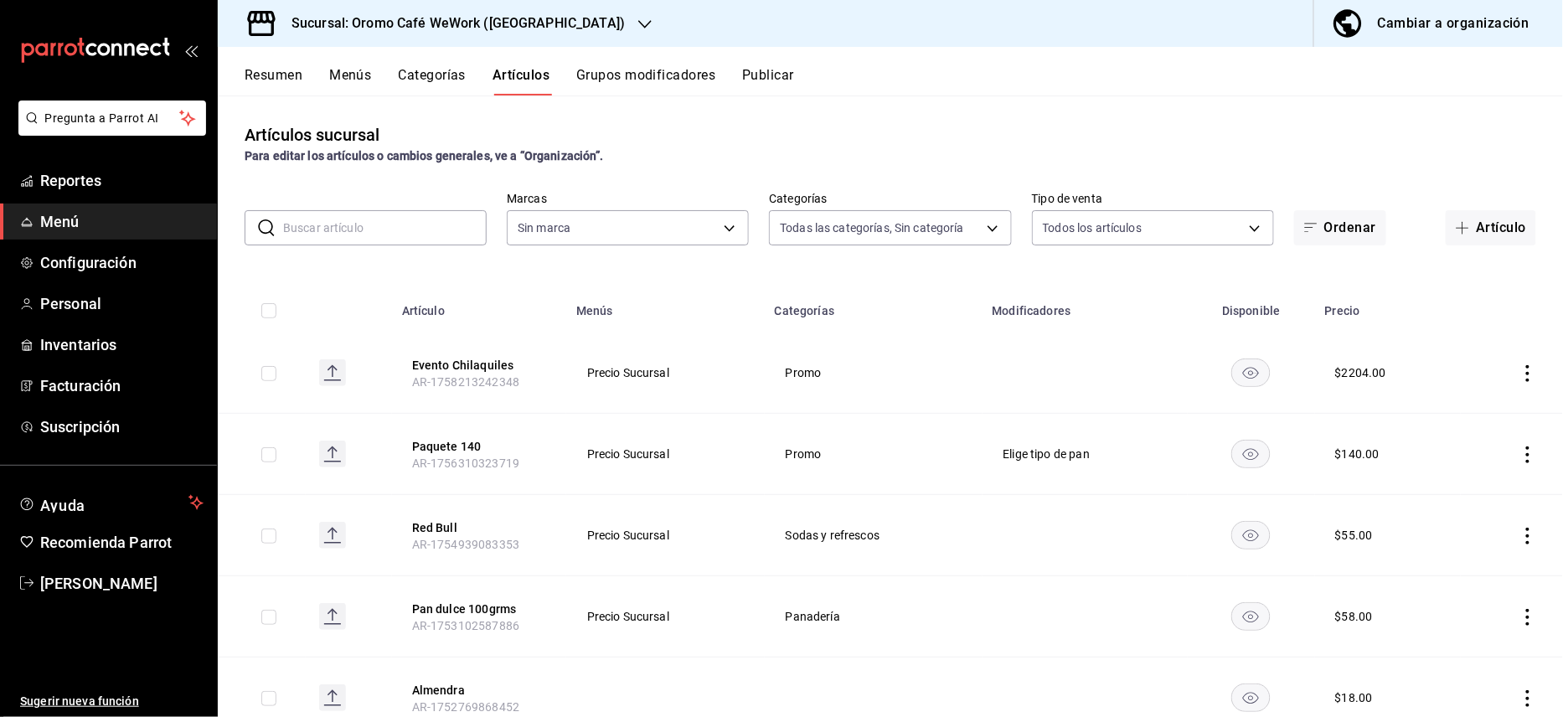
type input "5b43c880-d985-410a-95aa-4ad5670492ba,ebc25ed0-c8e9-4905-a342-c59d060269d1,1a366…"
type input "e0a5e3c6-31ca-4f1b-b3b0-f75c7a3074b2"
click at [339, 75] on button "Menús" at bounding box center [350, 81] width 42 height 28
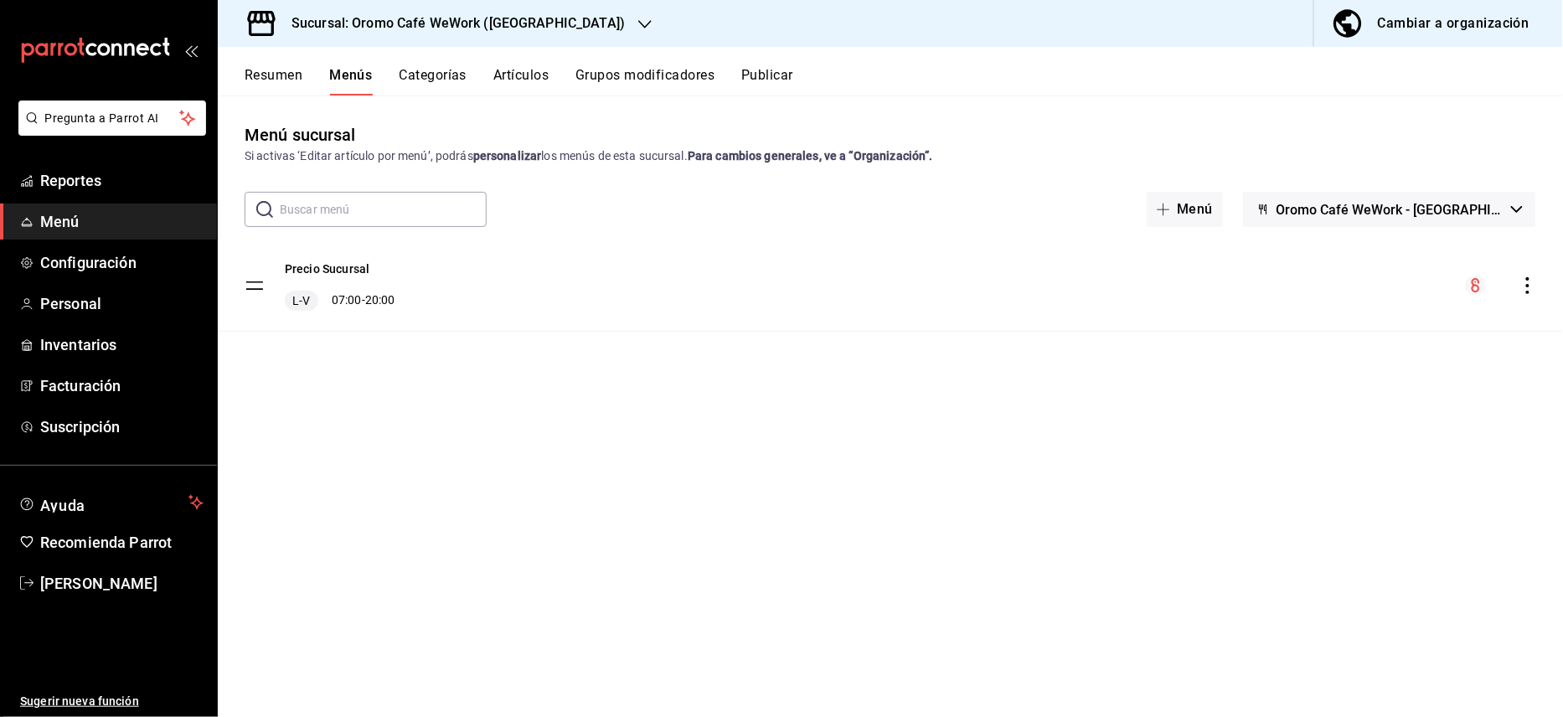
click at [286, 71] on button "Resumen" at bounding box center [274, 81] width 58 height 28
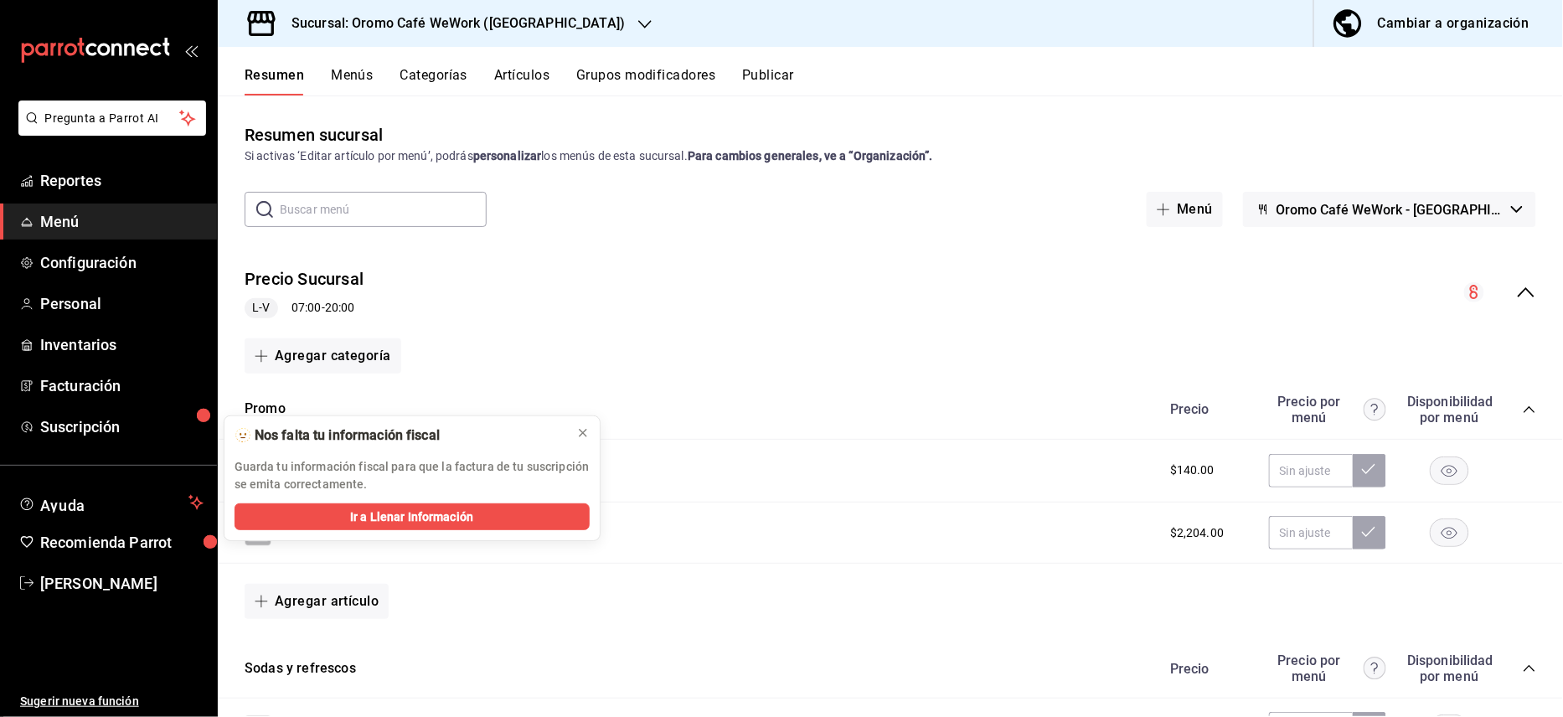
scroll to position [111, 0]
